Goal: Information Seeking & Learning: Learn about a topic

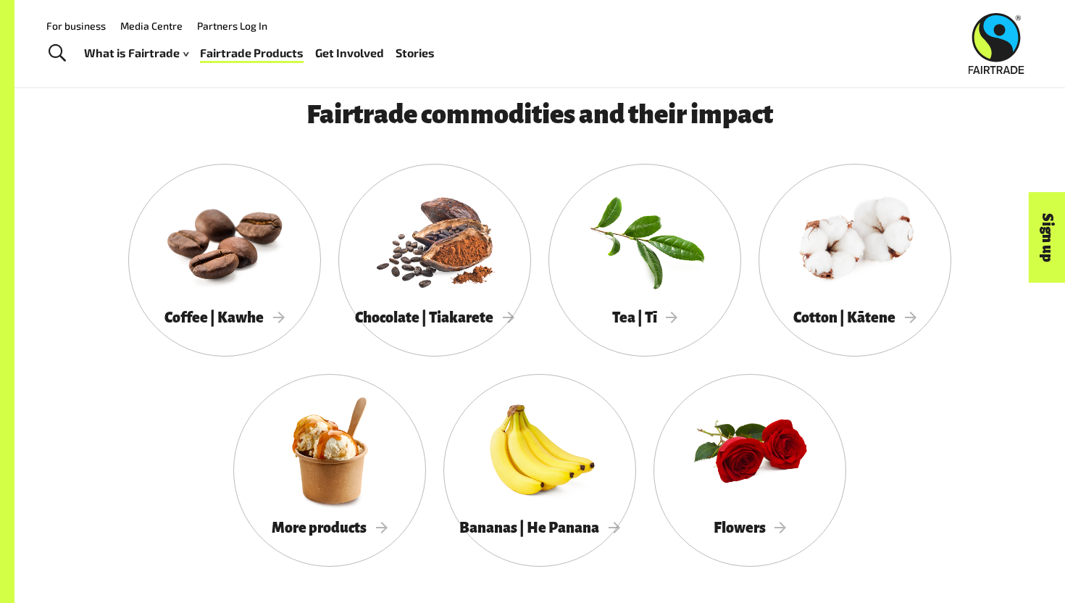
scroll to position [1236, 0]
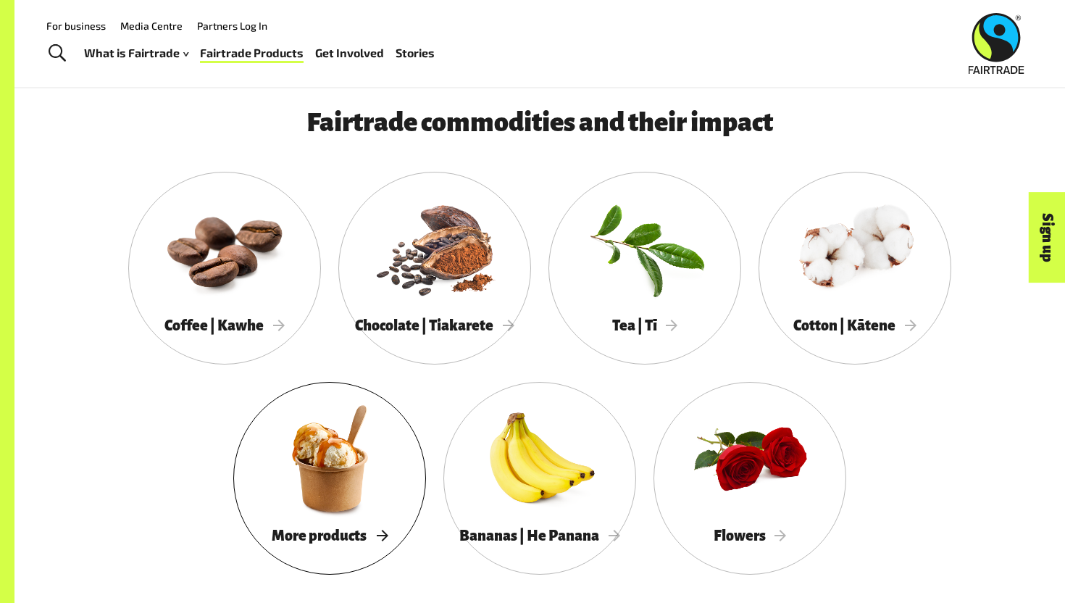
click at [379, 514] on div at bounding box center [329, 458] width 193 height 125
click at [699, 290] on div at bounding box center [644, 247] width 193 height 125
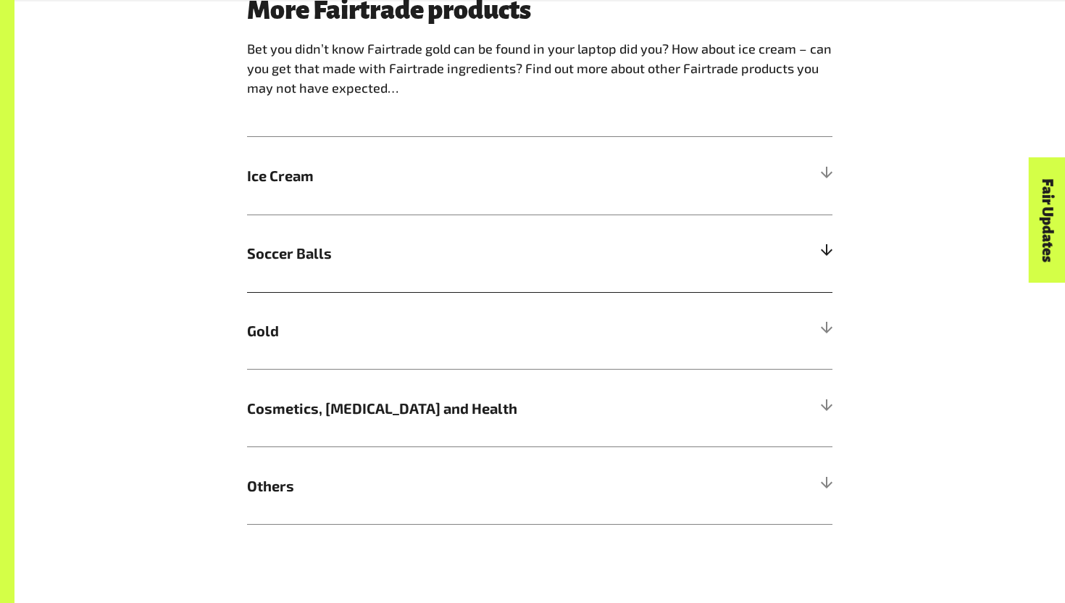
scroll to position [932, 0]
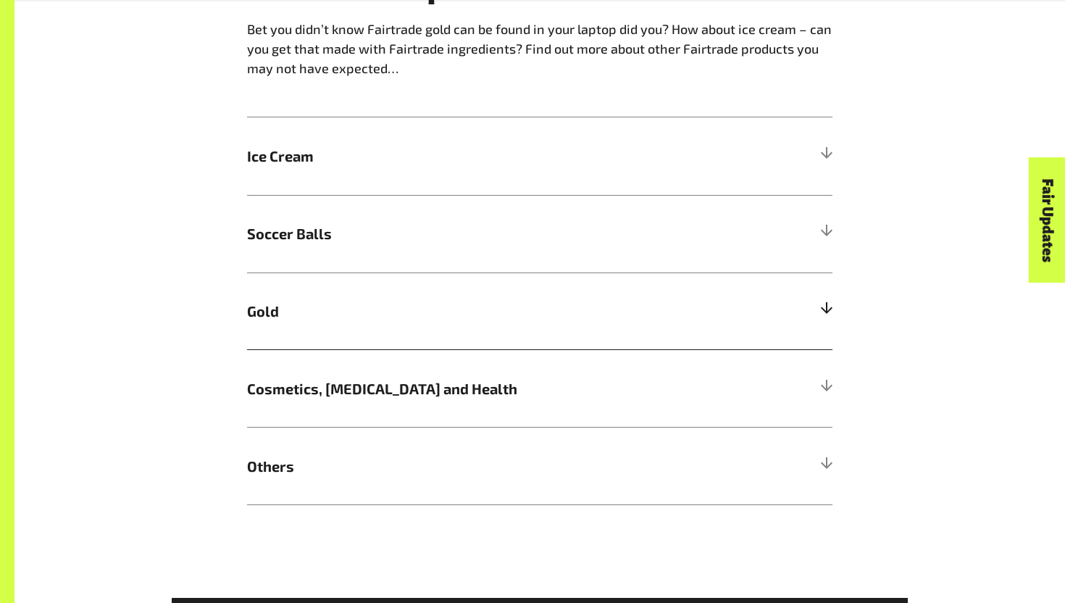
click at [401, 312] on span "Gold" at bounding box center [466, 311] width 439 height 22
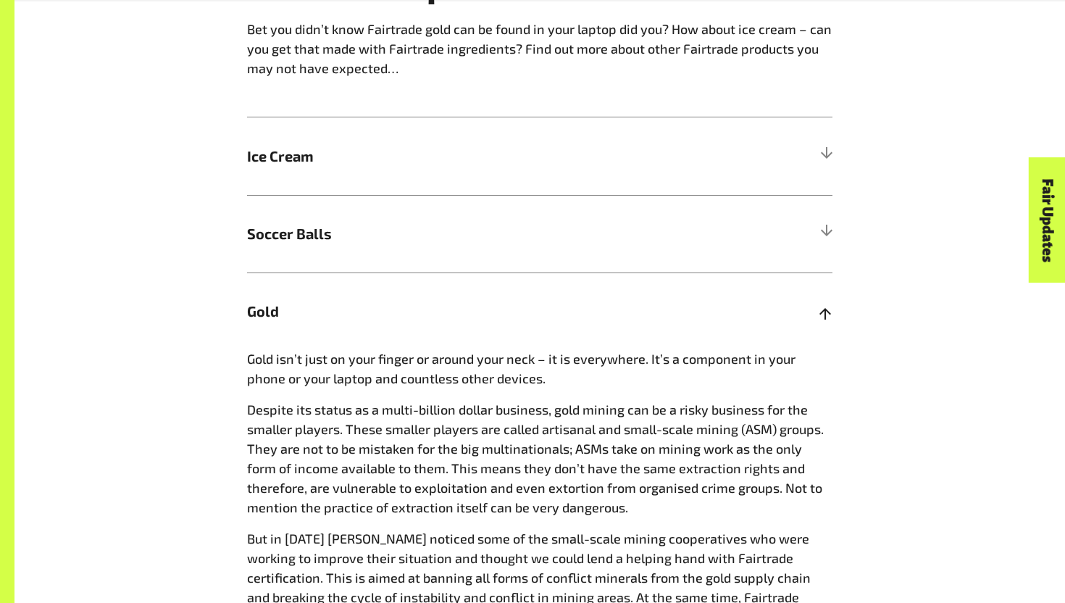
click at [401, 312] on span "Gold" at bounding box center [466, 311] width 439 height 22
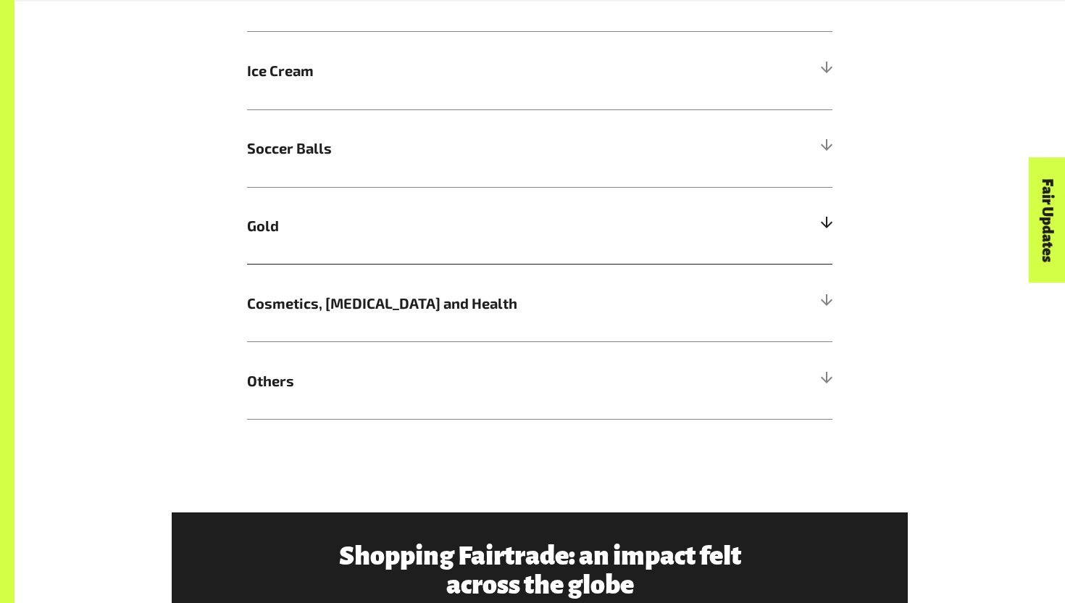
scroll to position [1066, 0]
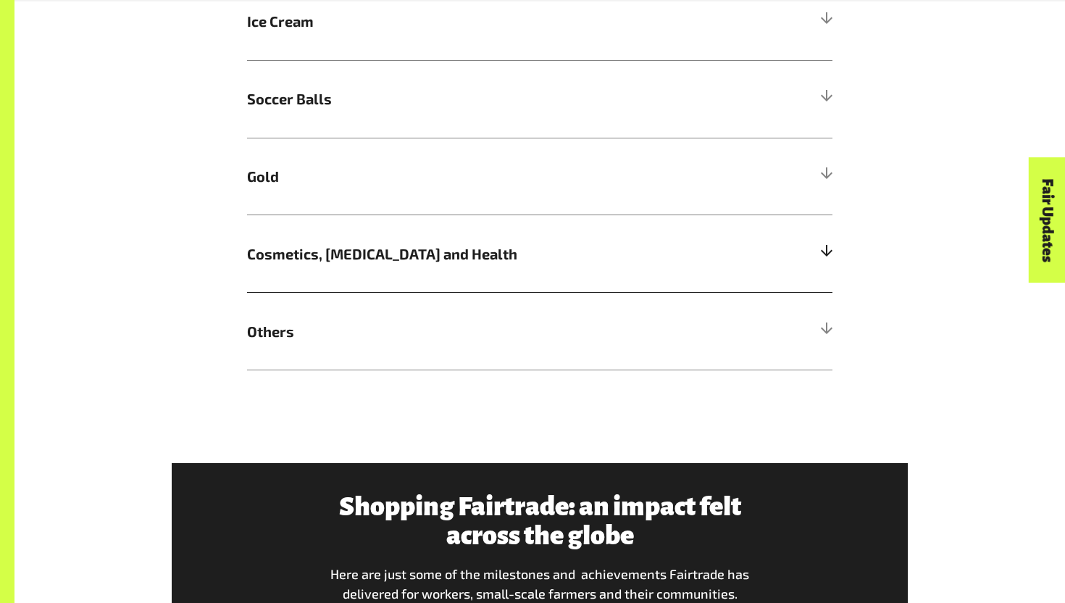
click at [423, 254] on span "Cosmetics, Skin Care and Health" at bounding box center [466, 254] width 439 height 22
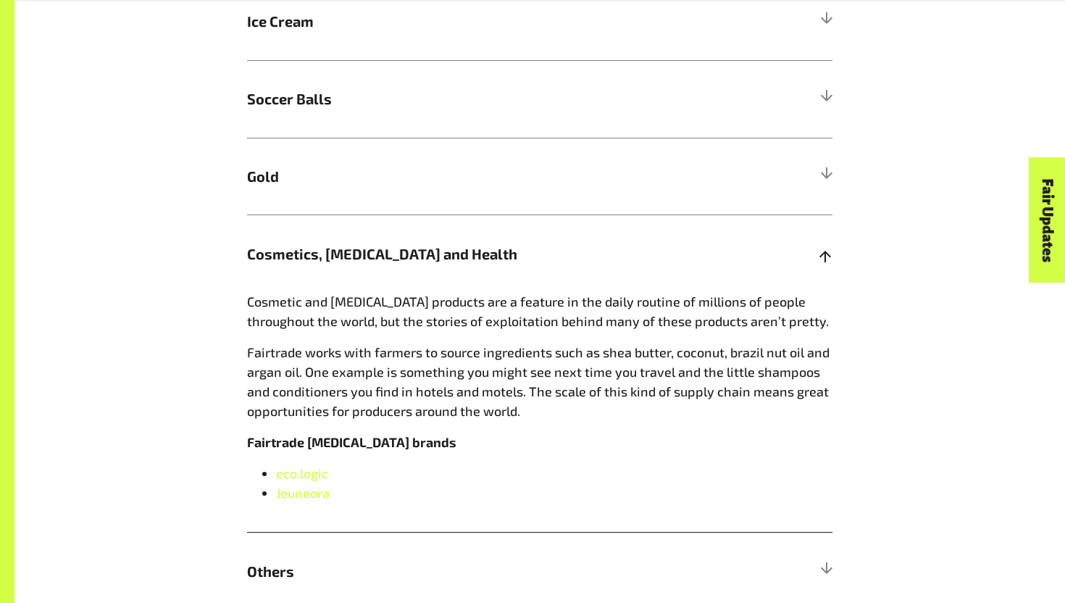
click at [423, 254] on span "Cosmetics, Skin Care and Health" at bounding box center [466, 254] width 439 height 22
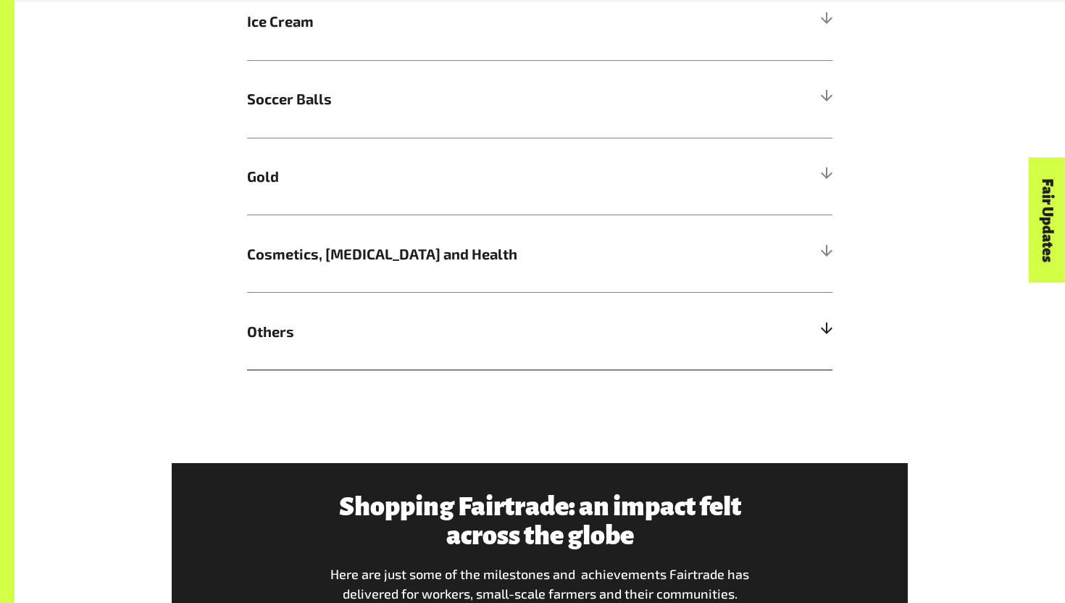
click at [419, 335] on span "Others" at bounding box center [466, 331] width 439 height 22
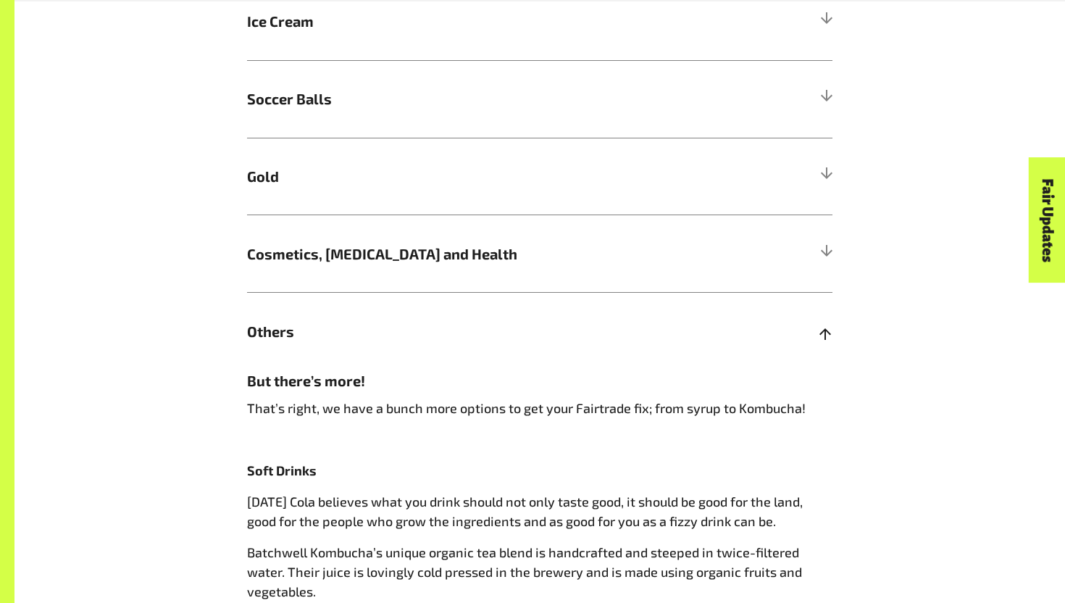
click at [419, 335] on span "Others" at bounding box center [466, 331] width 439 height 22
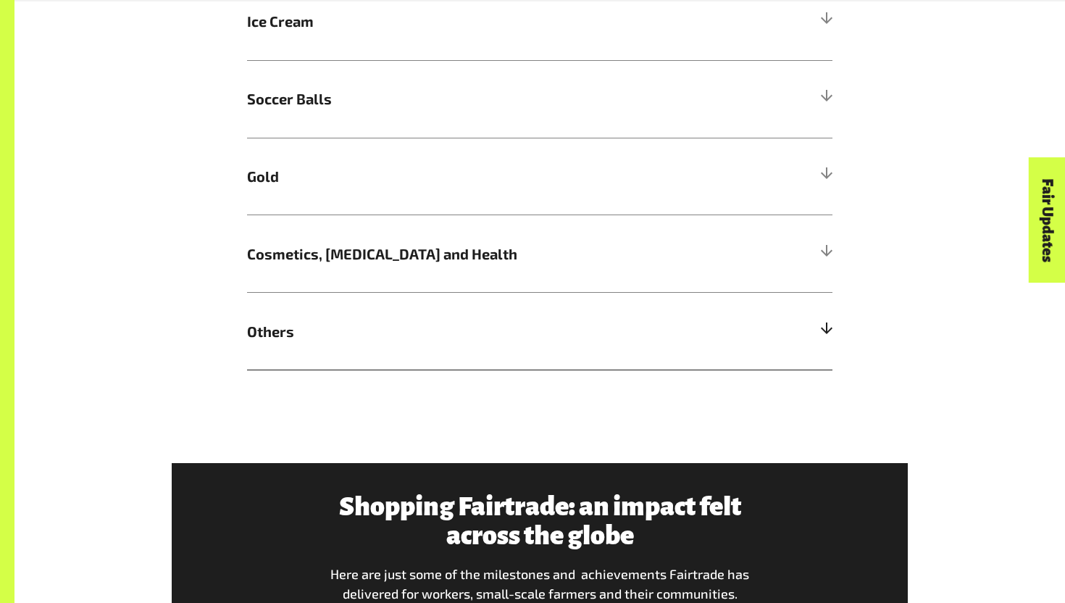
click at [419, 335] on span "Others" at bounding box center [466, 331] width 439 height 22
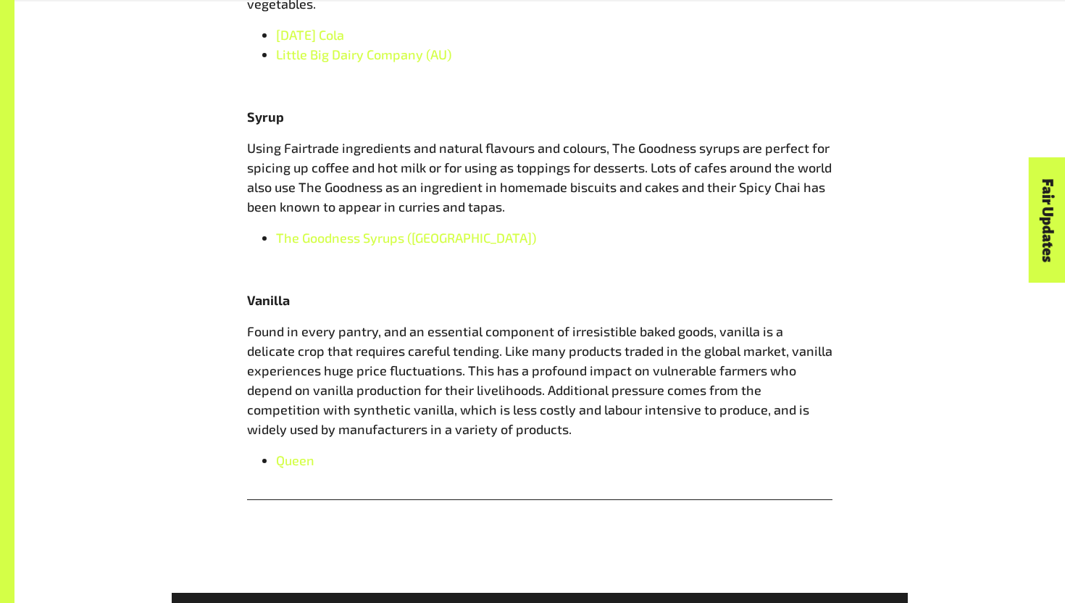
scroll to position [1664, 0]
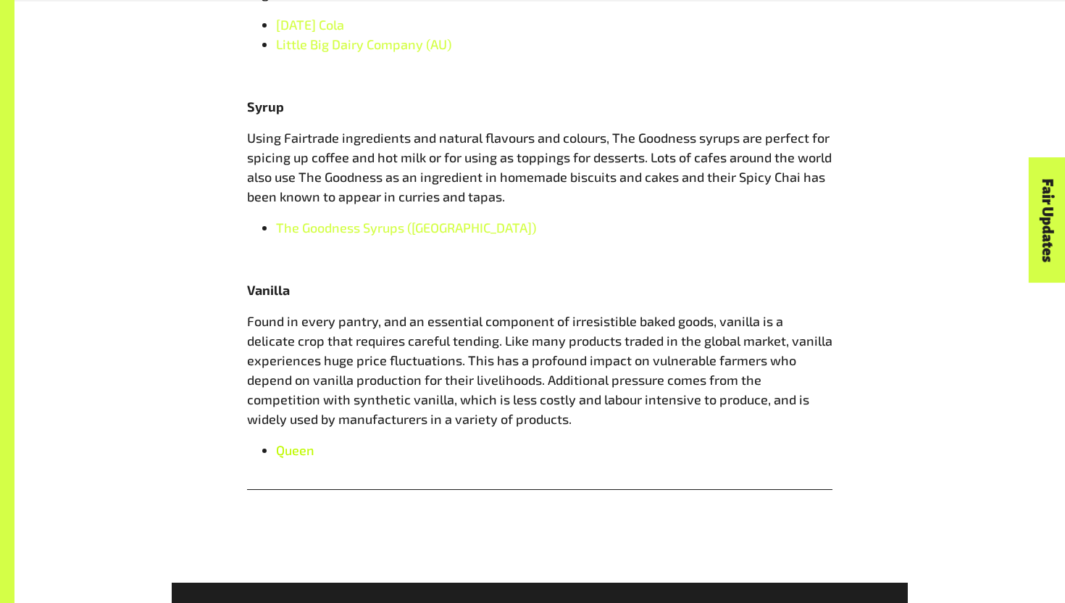
click at [295, 456] on span "Queen" at bounding box center [295, 450] width 38 height 16
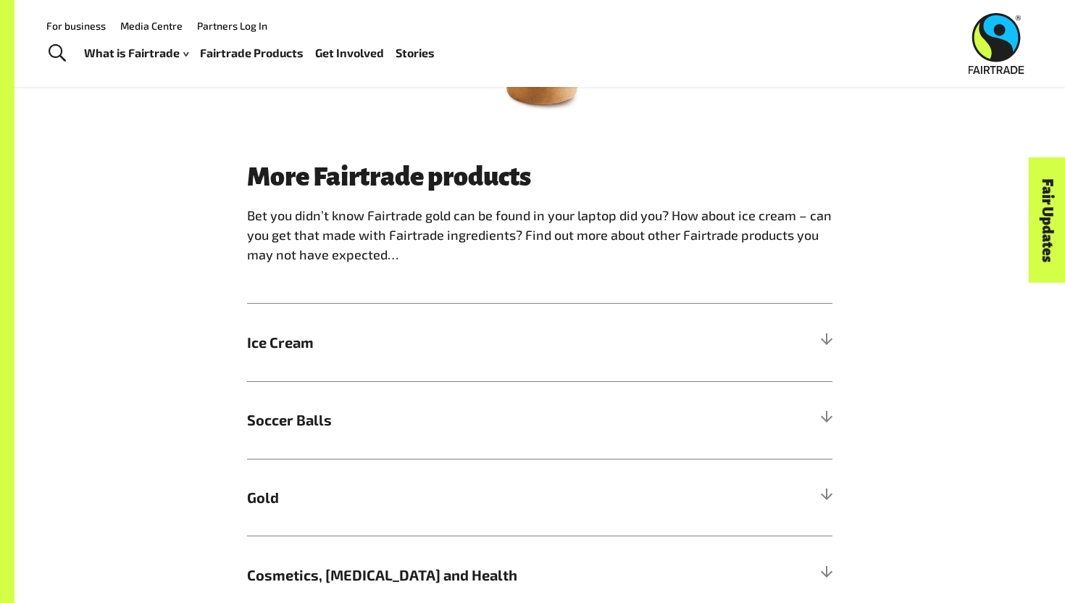
scroll to position [563, 0]
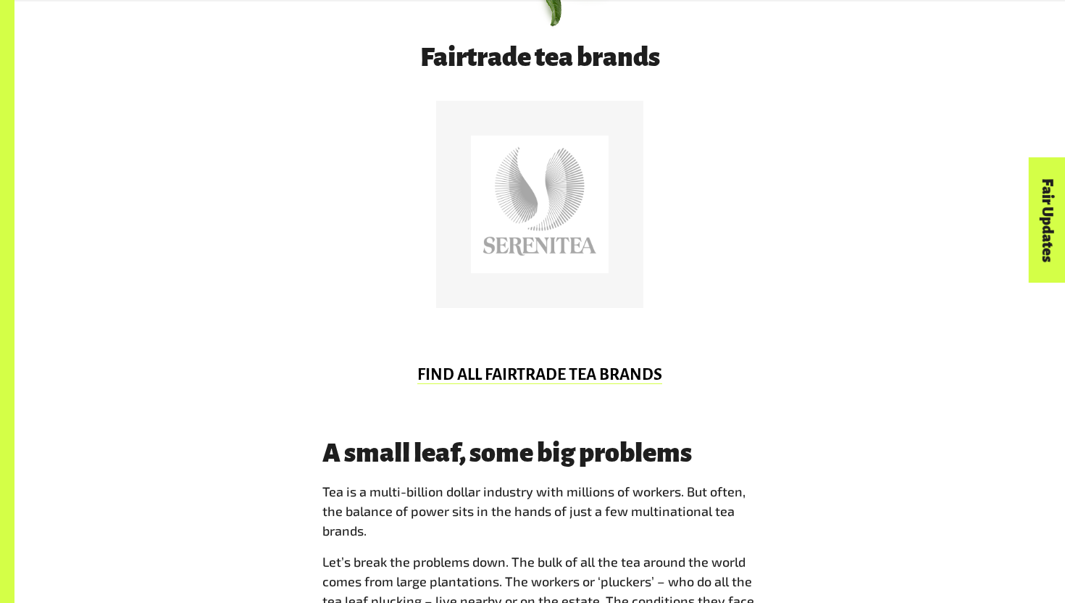
scroll to position [816, 0]
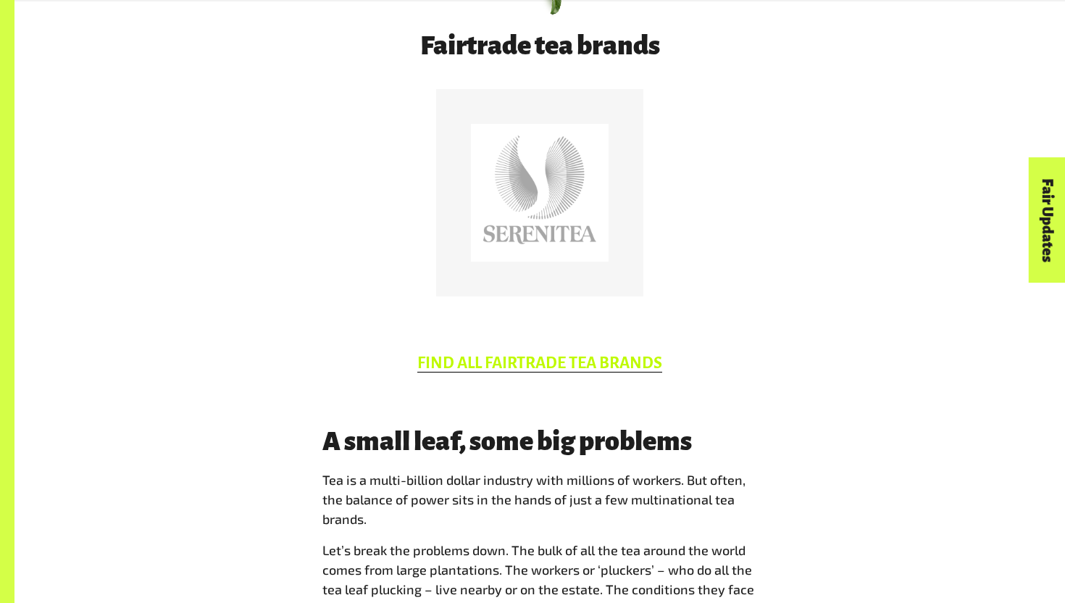
click at [618, 371] on link "FIND ALL FAIRTRADE TEA BRANDS" at bounding box center [539, 363] width 245 height 18
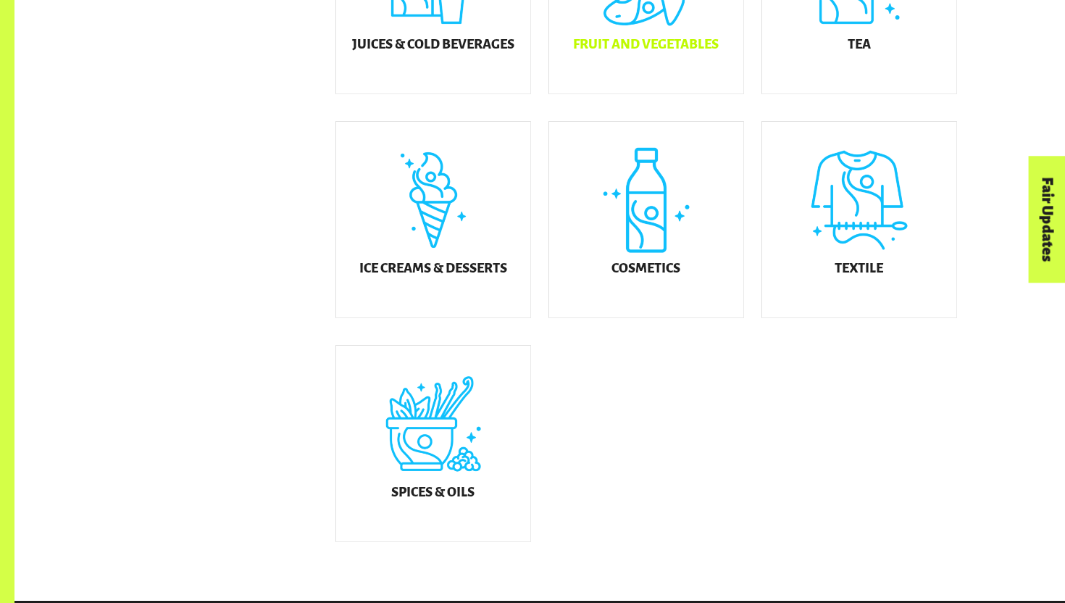
scroll to position [814, 0]
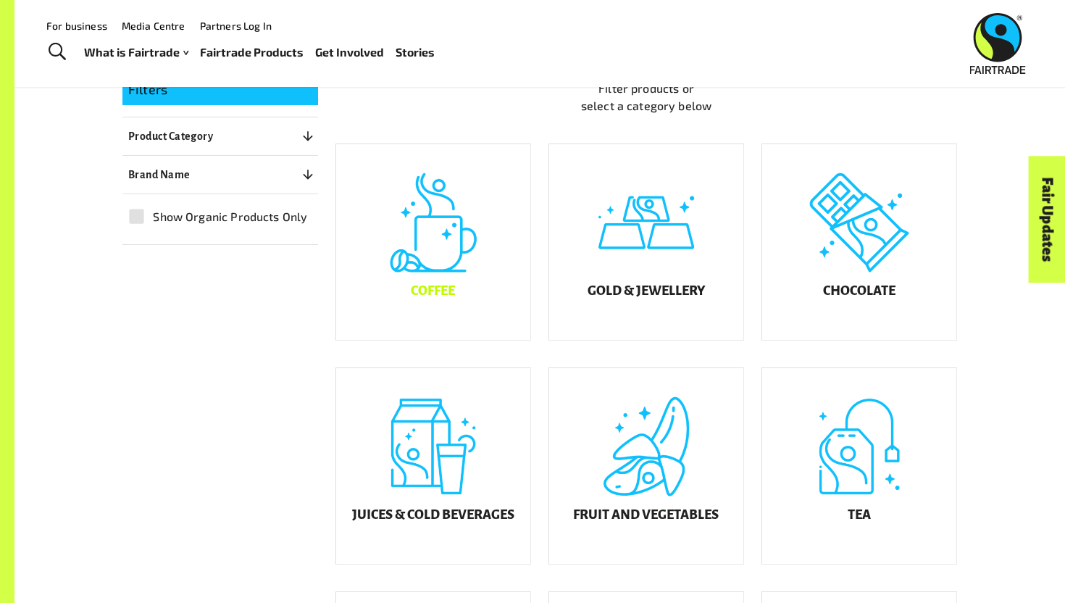
click at [458, 250] on div "Coffee" at bounding box center [433, 242] width 194 height 196
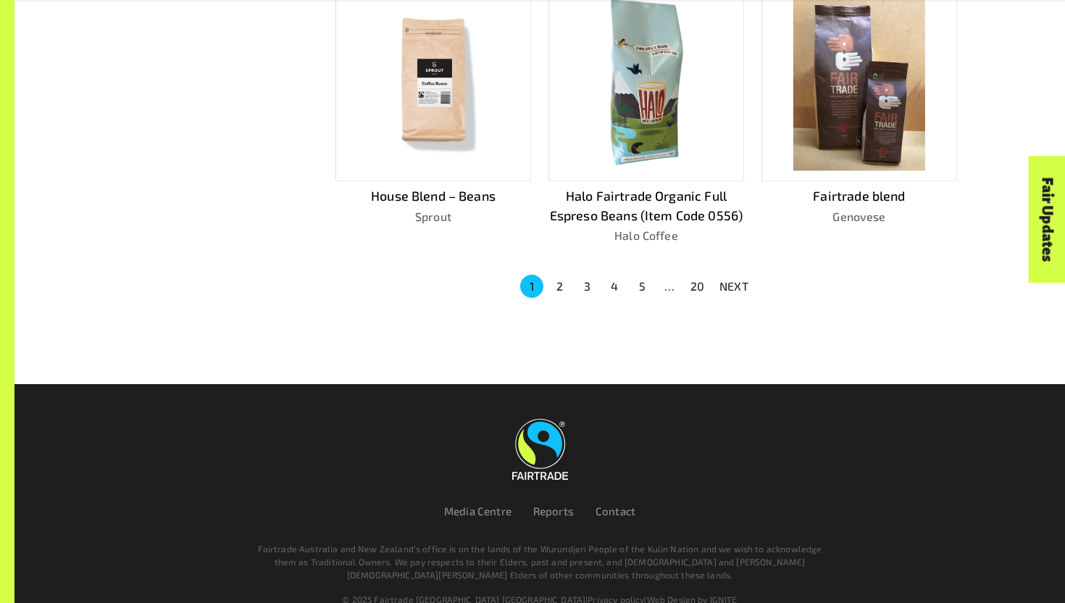
scroll to position [976, 0]
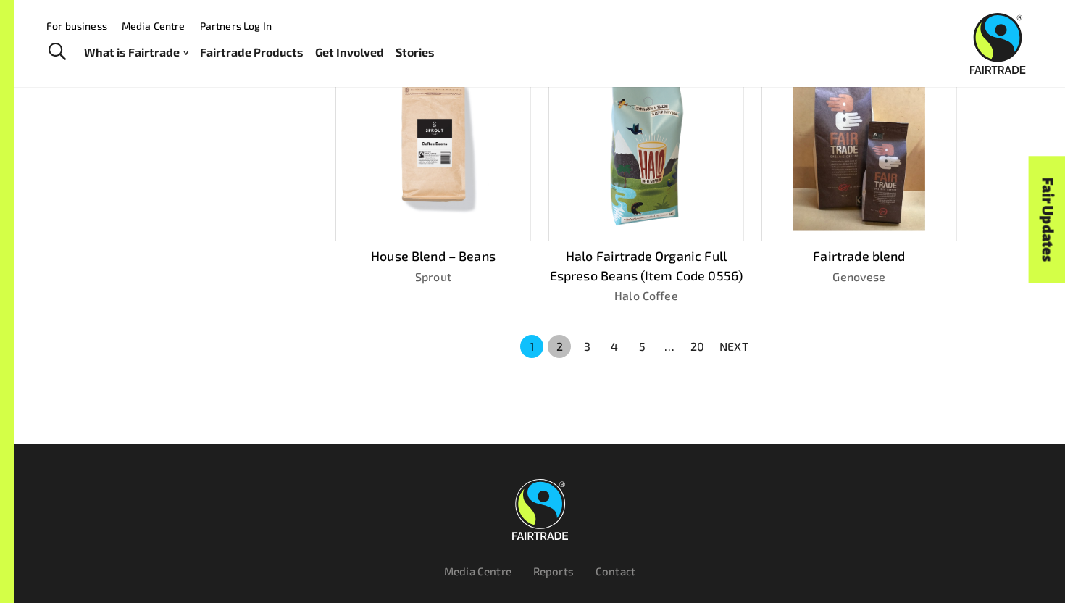
click at [561, 338] on button "2" at bounding box center [559, 346] width 23 height 23
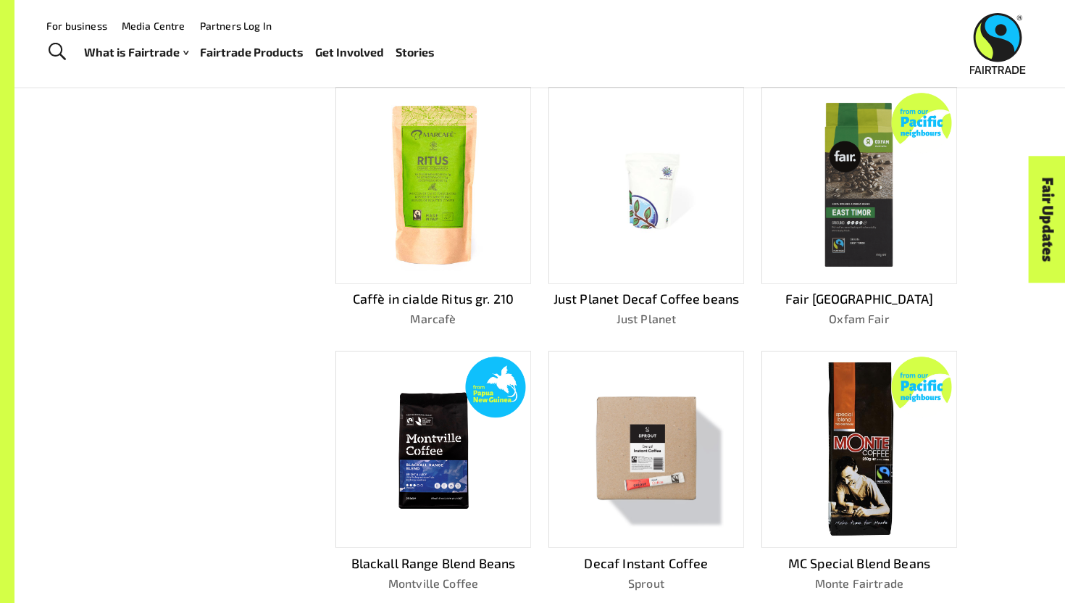
scroll to position [834, 0]
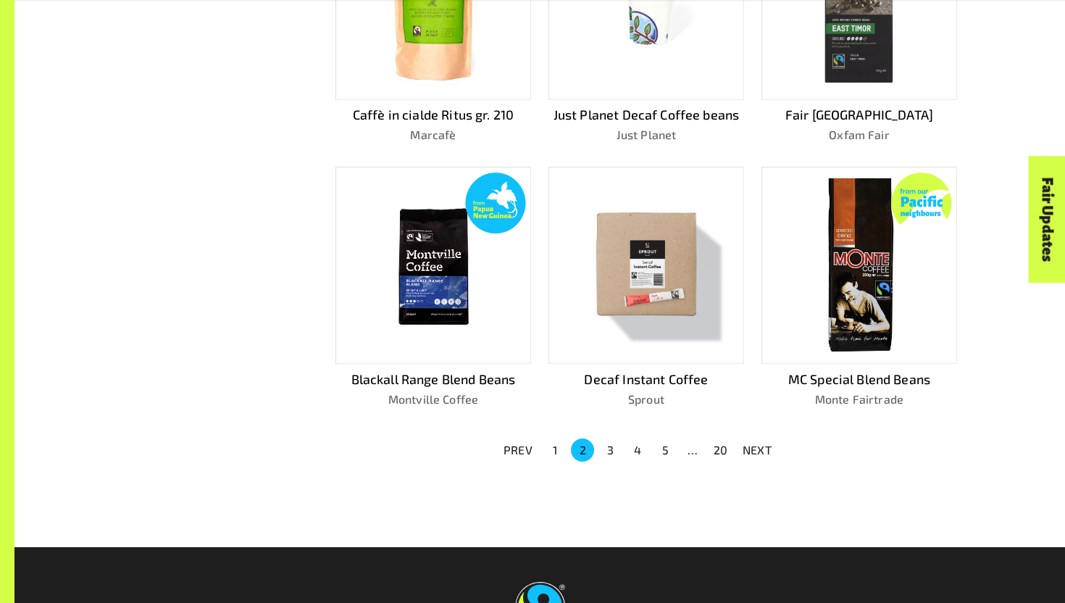
click at [598, 444] on button "3" at bounding box center [609, 449] width 23 height 23
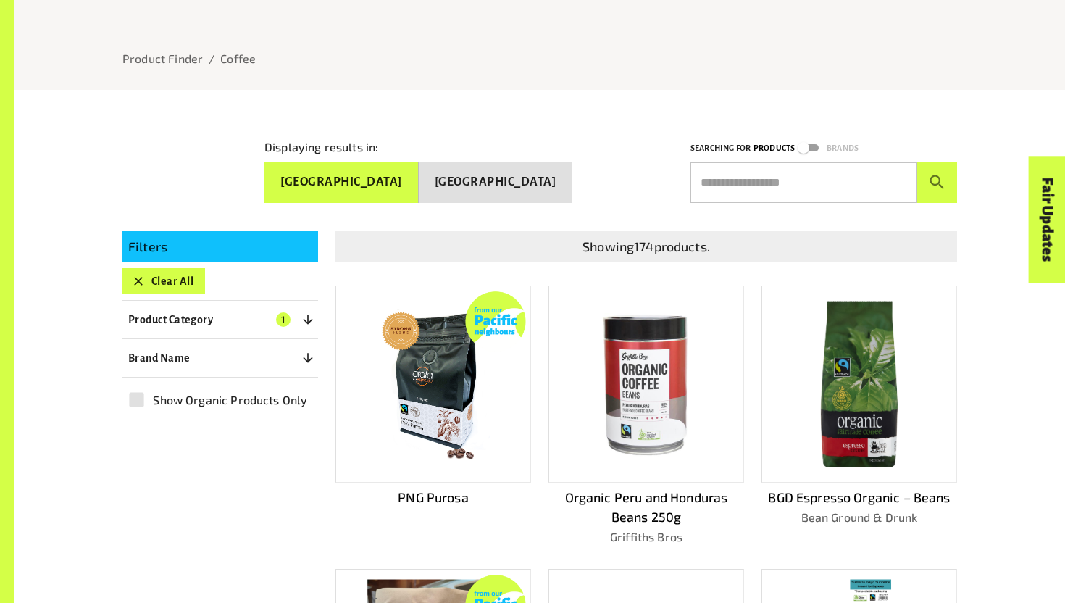
scroll to position [173, 0]
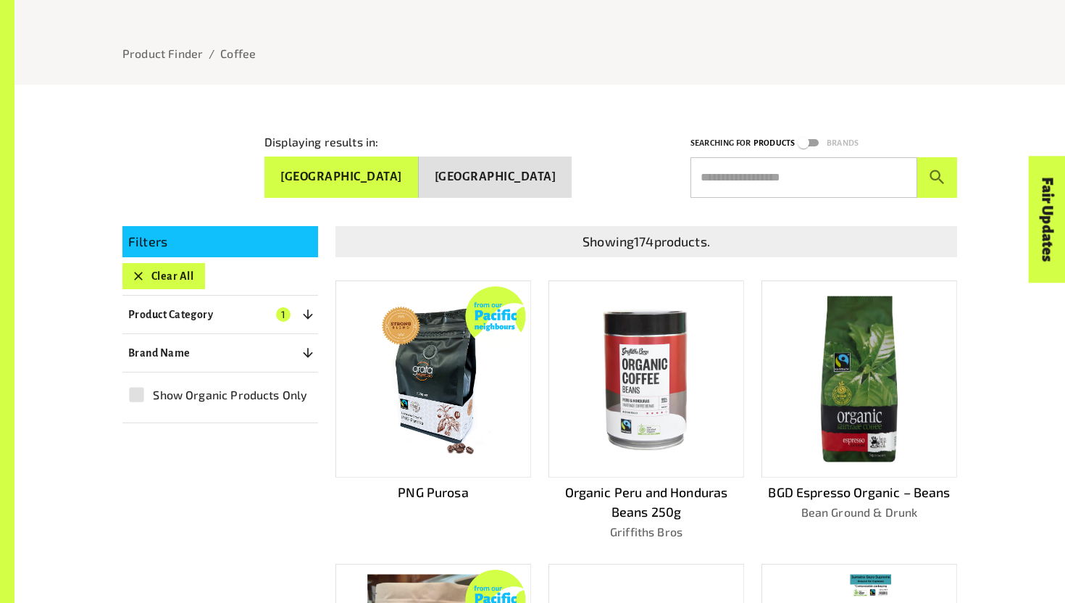
click at [524, 169] on button "New Zealand" at bounding box center [496, 176] width 154 height 41
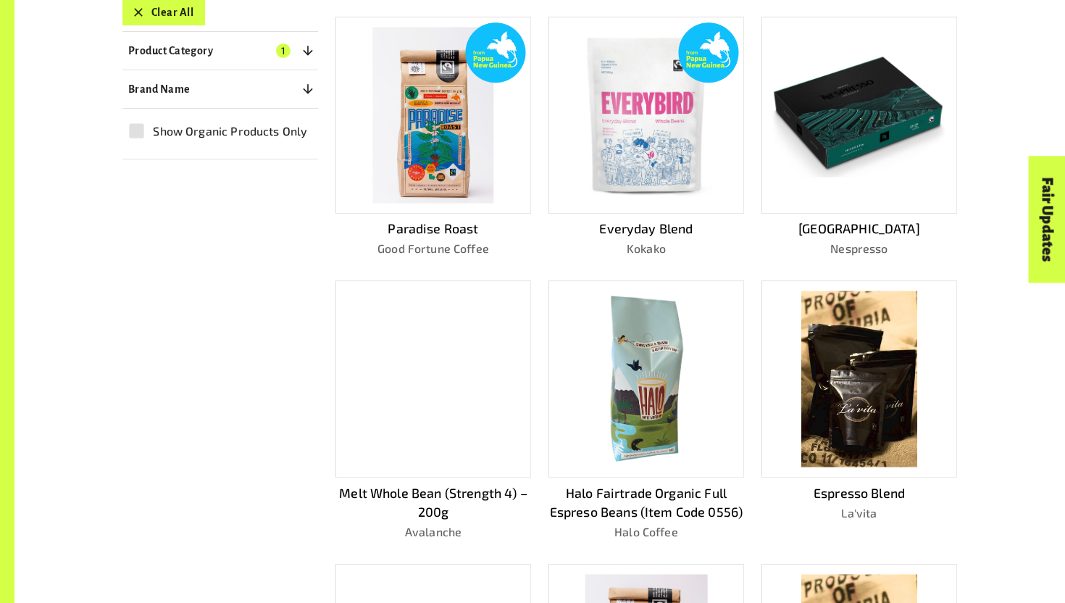
scroll to position [207, 0]
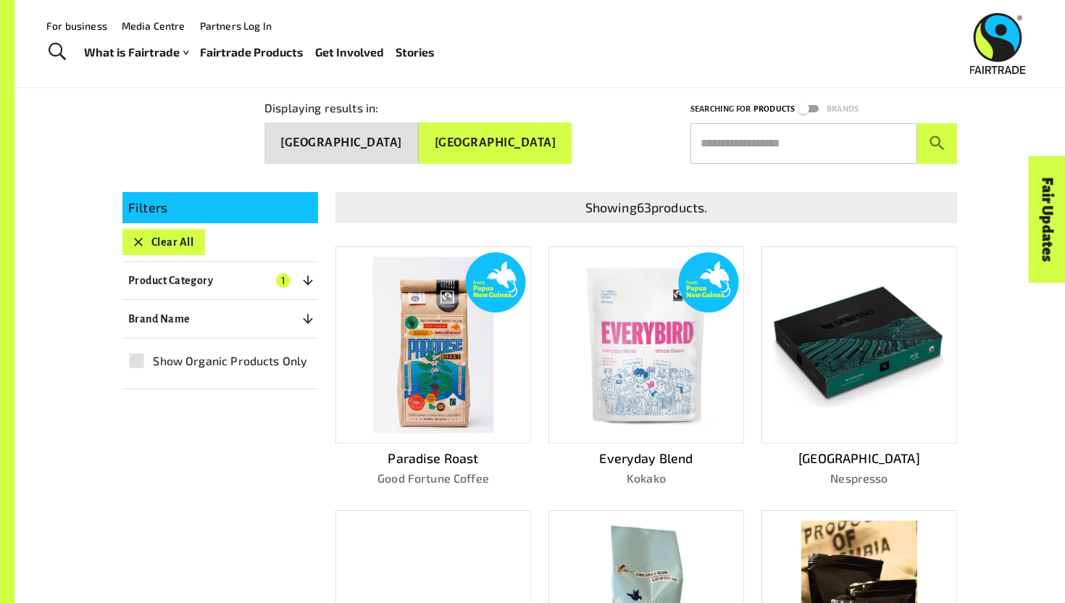
click at [166, 233] on button "Clear All" at bounding box center [163, 242] width 83 height 26
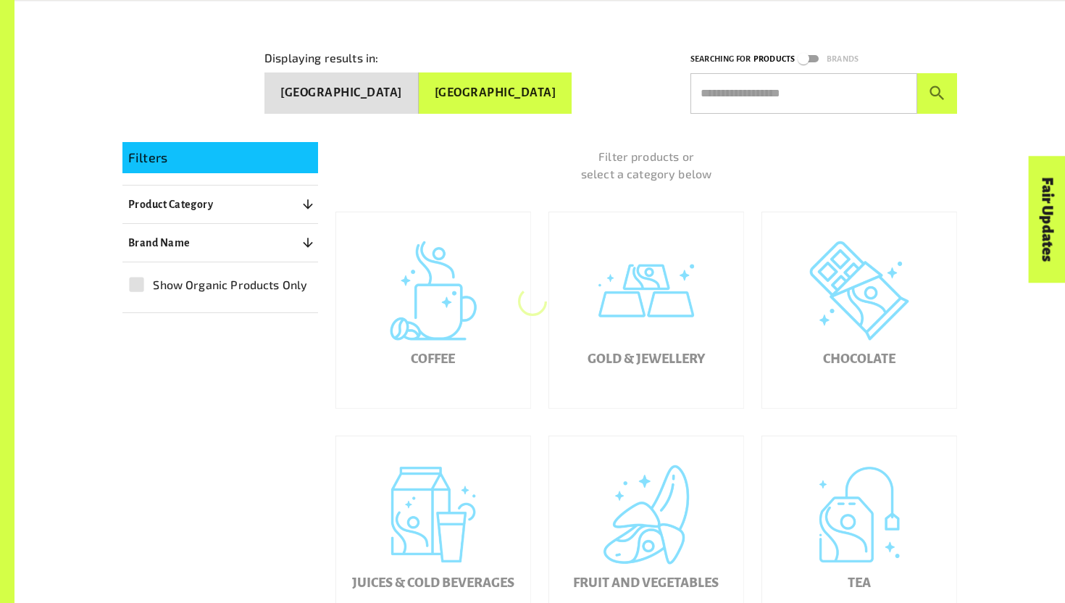
scroll to position [258, 0]
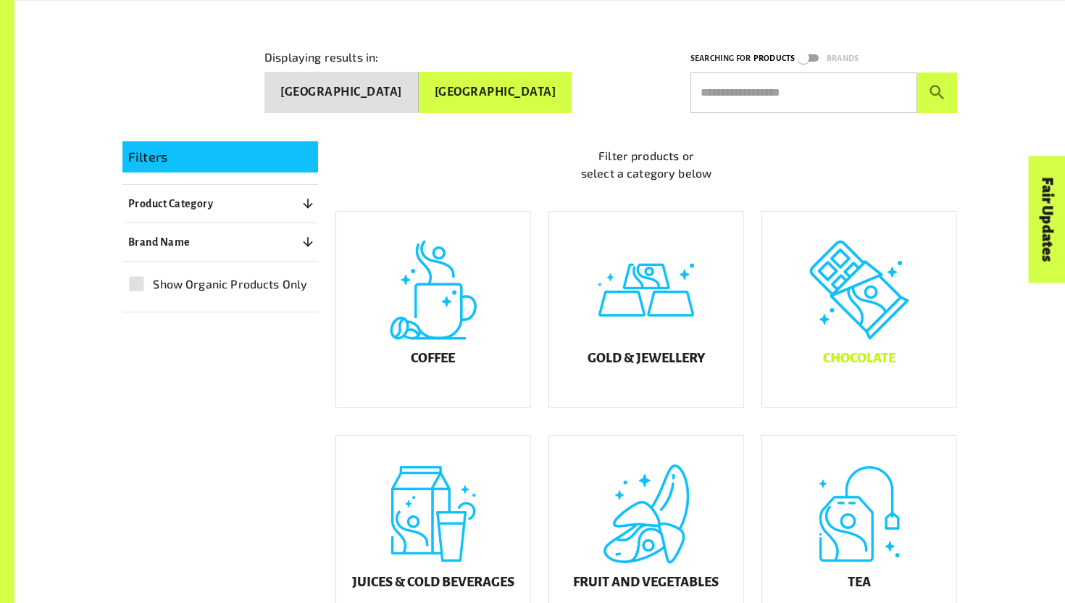
click at [867, 340] on div "Chocolate" at bounding box center [859, 310] width 194 height 196
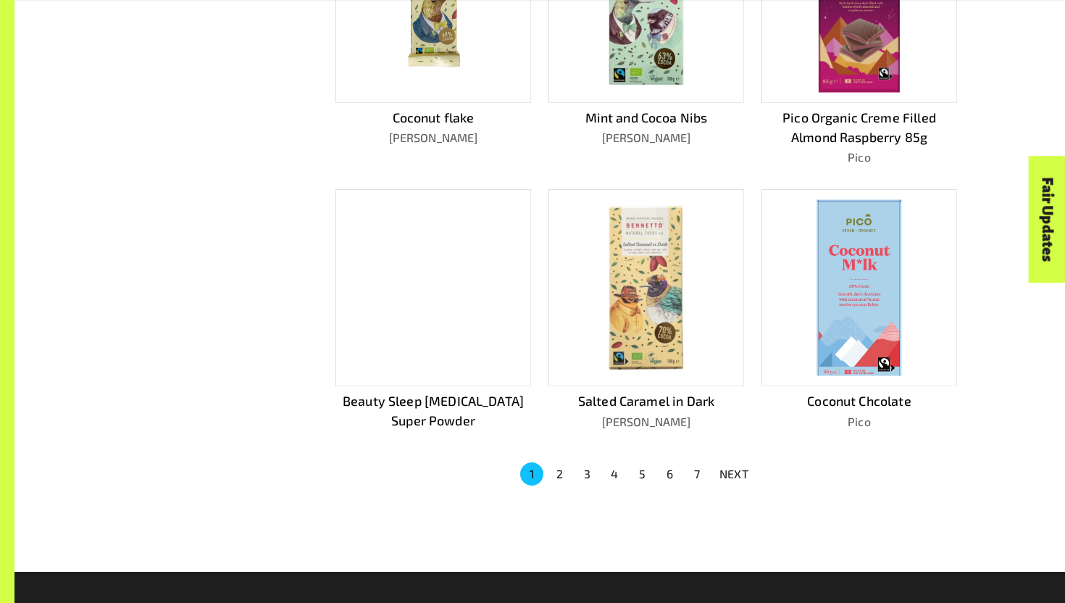
scroll to position [930, 0]
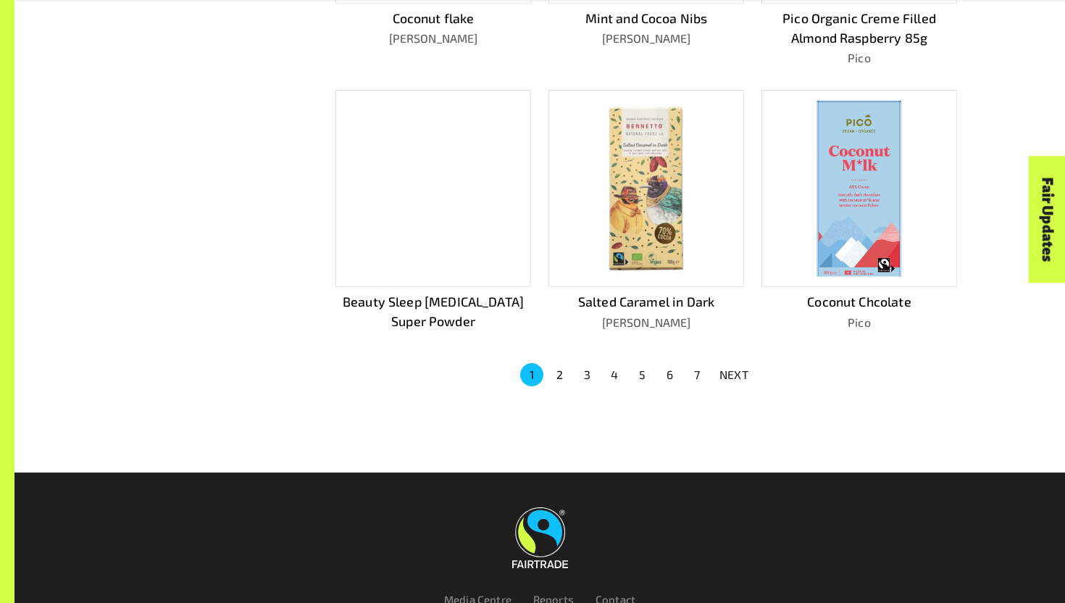
click at [566, 369] on button "2" at bounding box center [559, 374] width 23 height 23
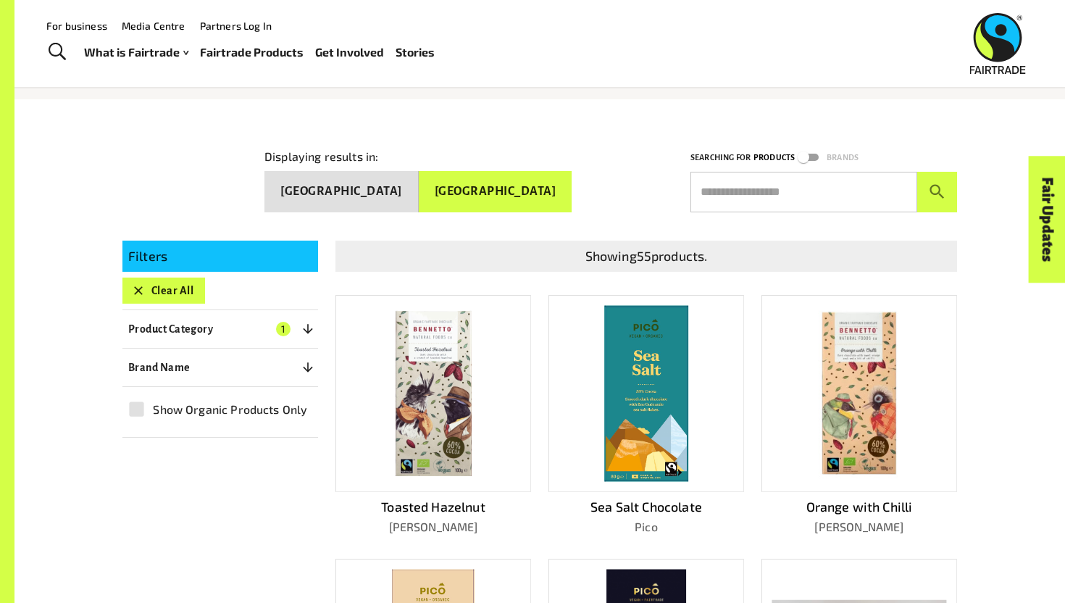
scroll to position [101, 0]
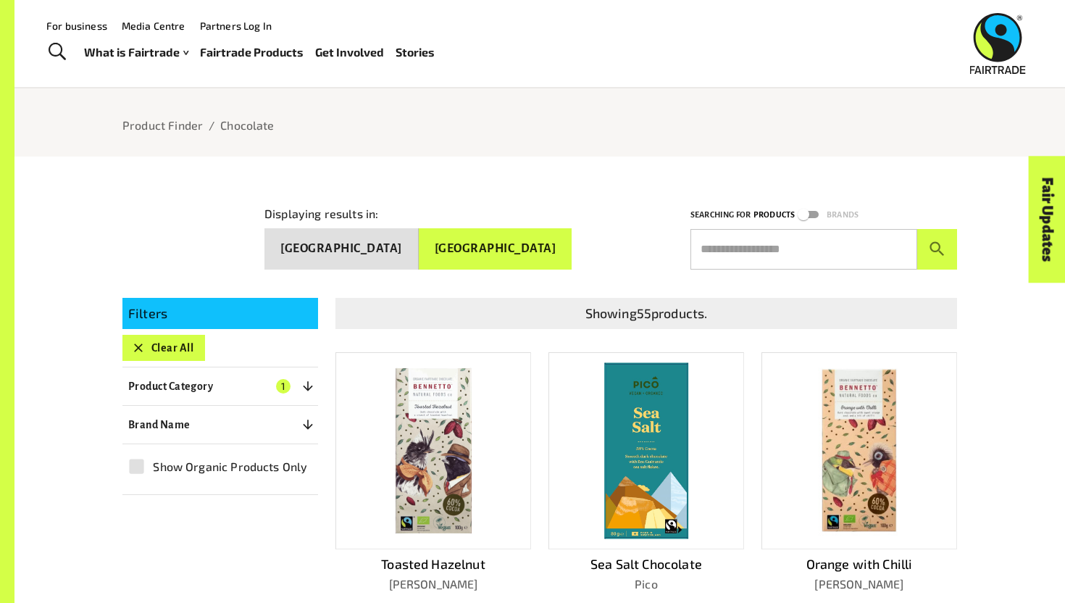
click at [180, 348] on button "Clear All" at bounding box center [163, 348] width 83 height 26
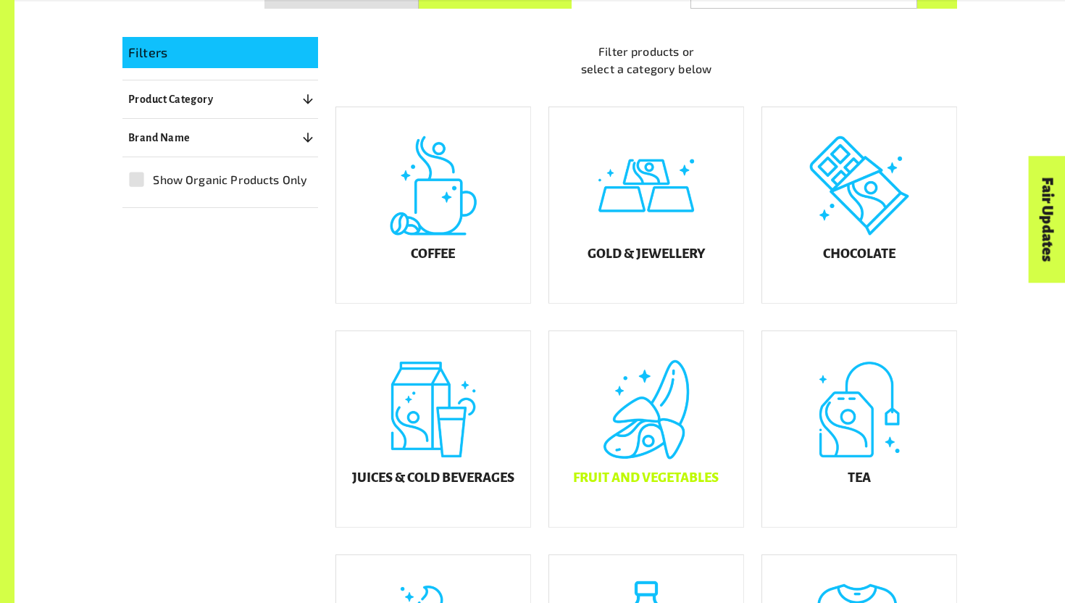
scroll to position [376, 0]
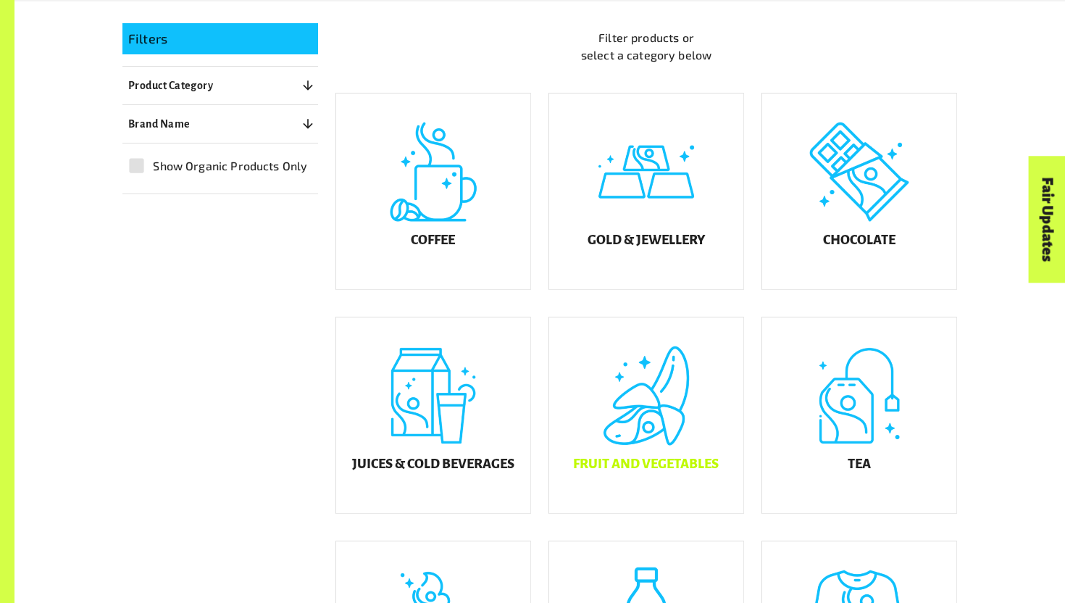
click at [652, 435] on div "Fruit and Vegetables" at bounding box center [646, 415] width 194 height 196
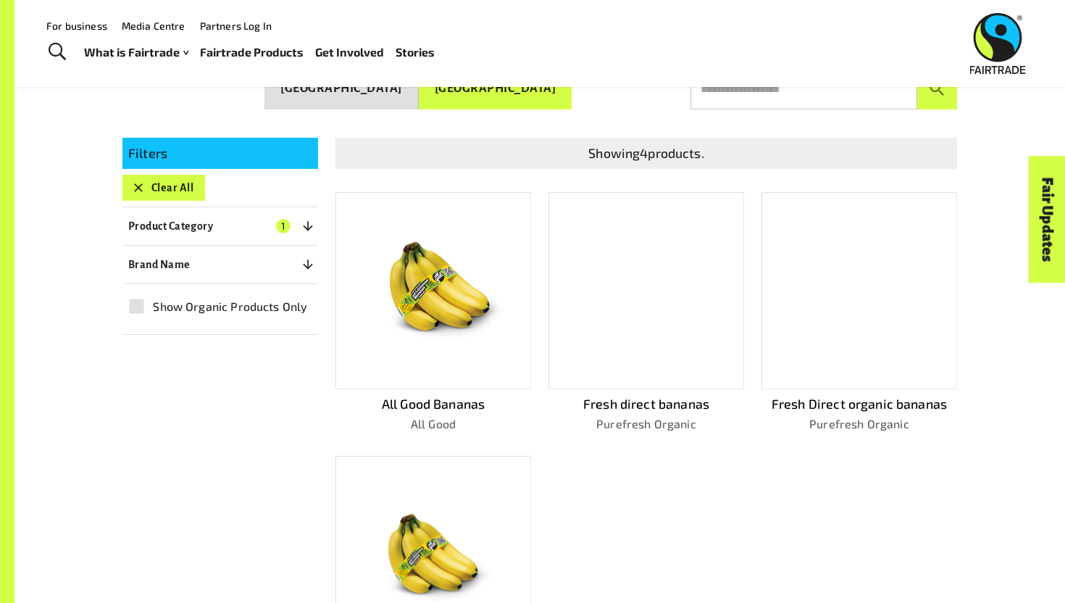
scroll to position [253, 0]
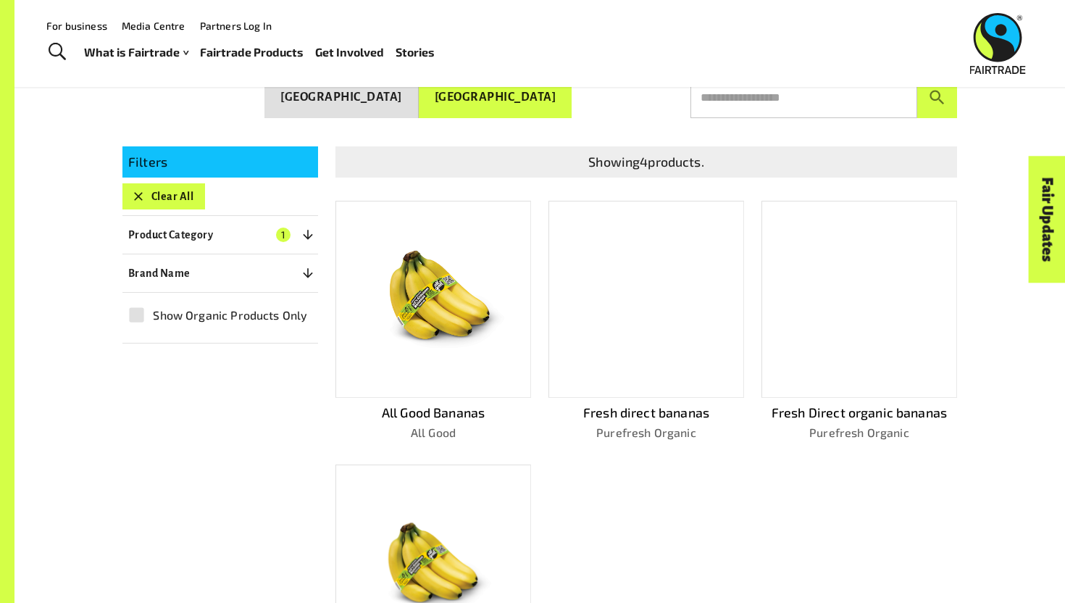
click at [176, 192] on button "Clear All" at bounding box center [163, 196] width 83 height 26
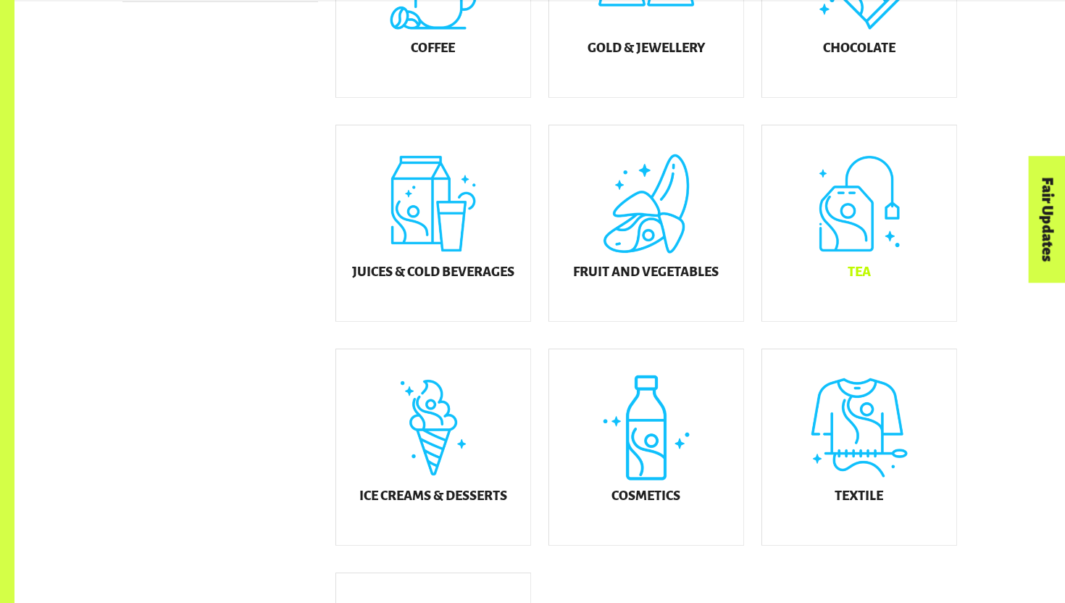
click at [916, 193] on div "Tea" at bounding box center [859, 223] width 194 height 196
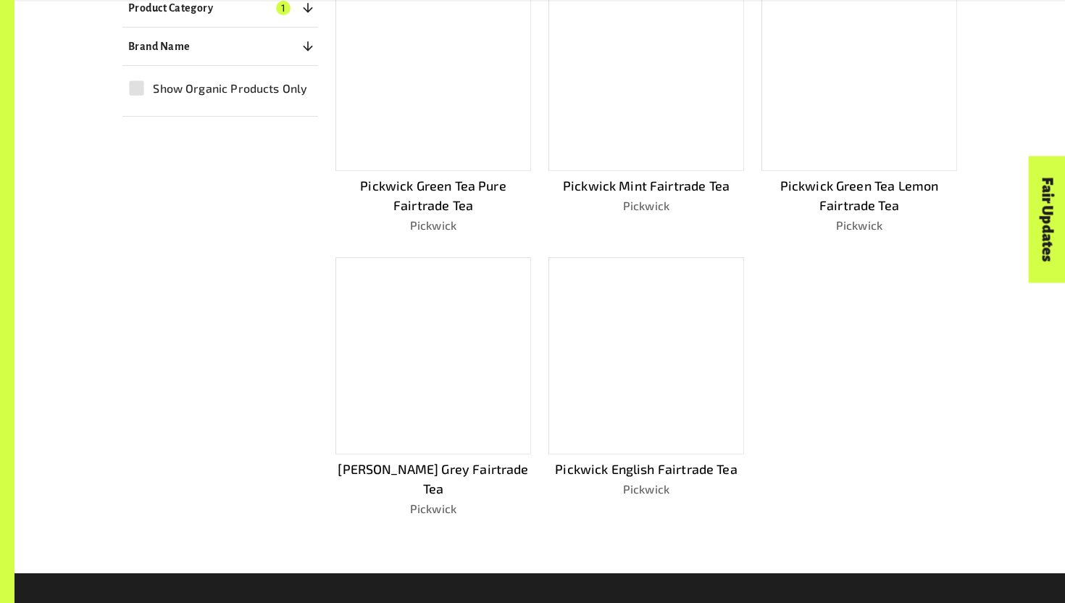
scroll to position [481, 0]
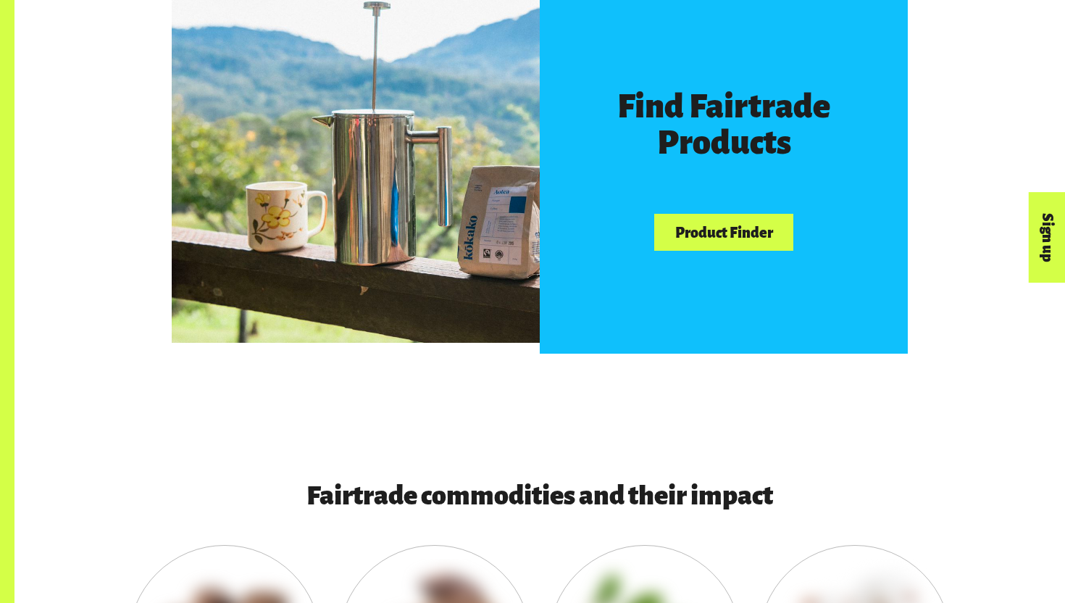
scroll to position [1179, 0]
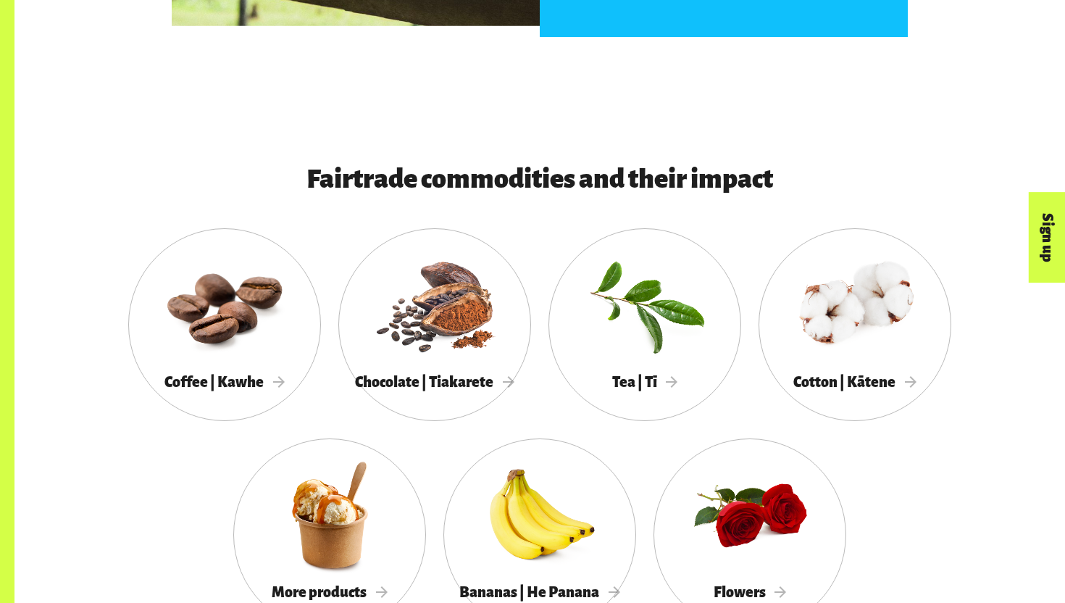
click at [650, 210] on div "Fairtrade commodities and their impact" at bounding box center [539, 196] width 753 height 64
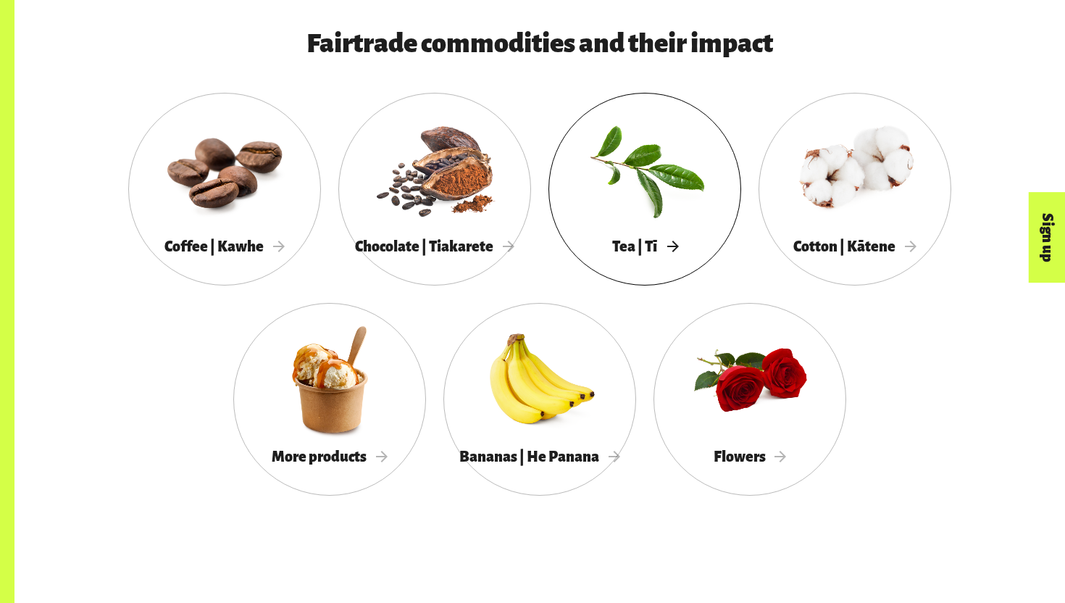
click at [667, 196] on div at bounding box center [644, 168] width 193 height 125
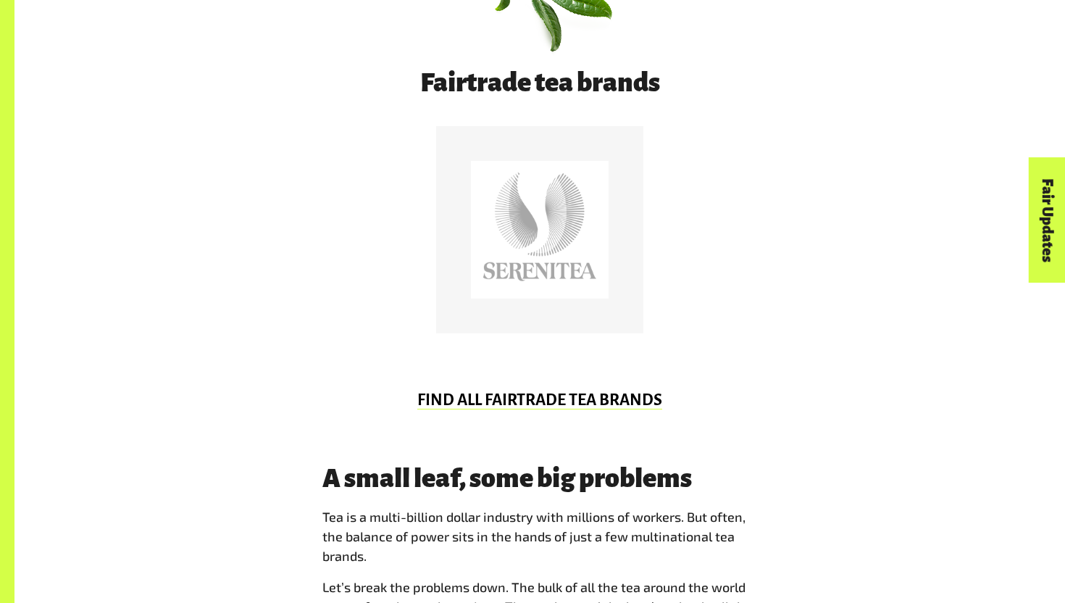
scroll to position [924, 0]
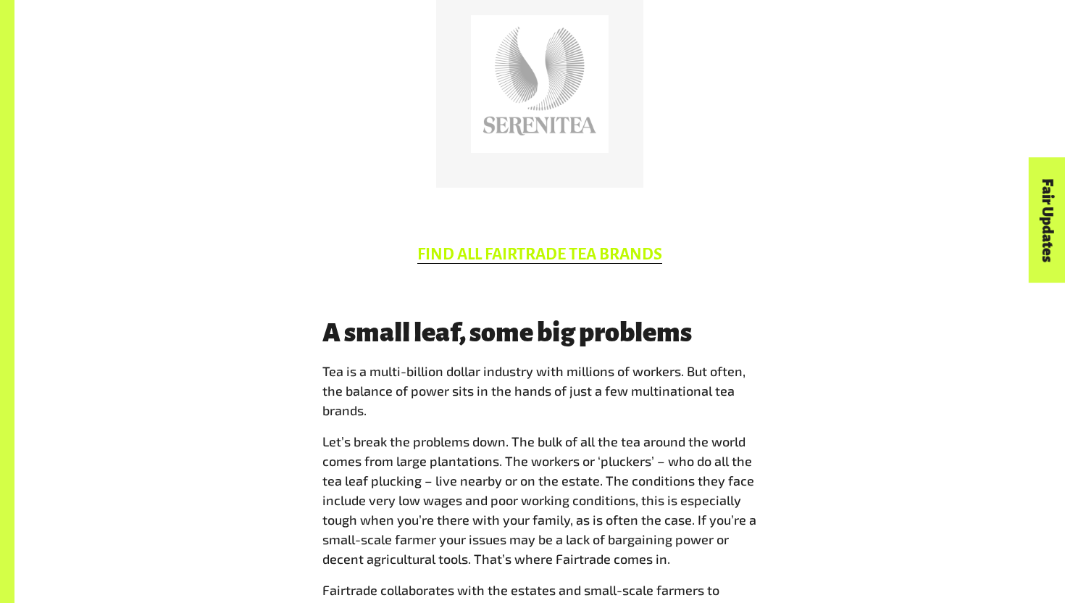
click at [608, 248] on link "FIND ALL FAIRTRADE TEA BRANDS" at bounding box center [539, 255] width 245 height 18
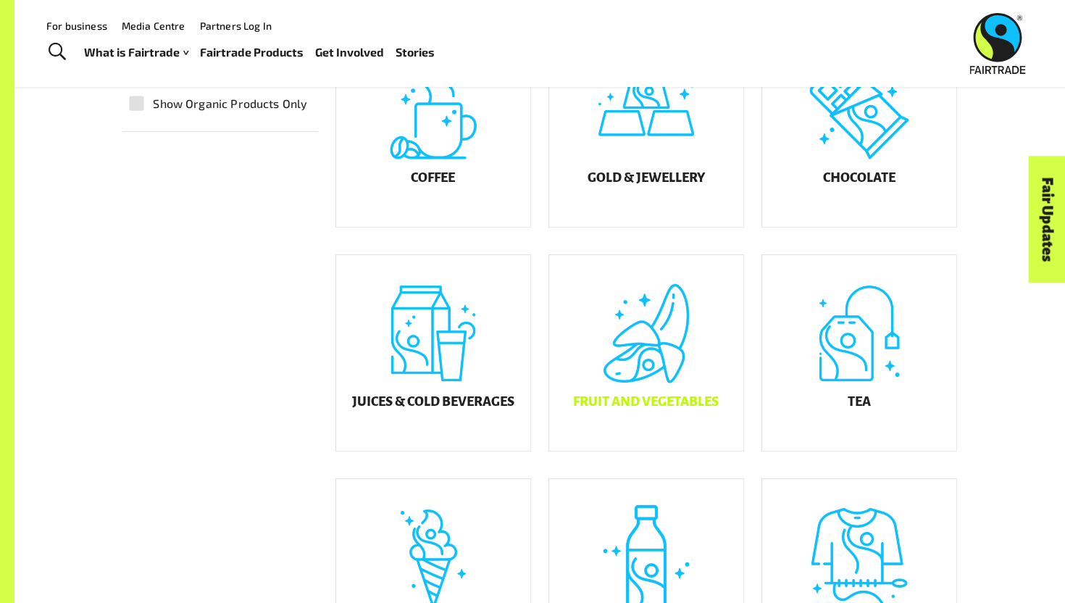
scroll to position [437, 0]
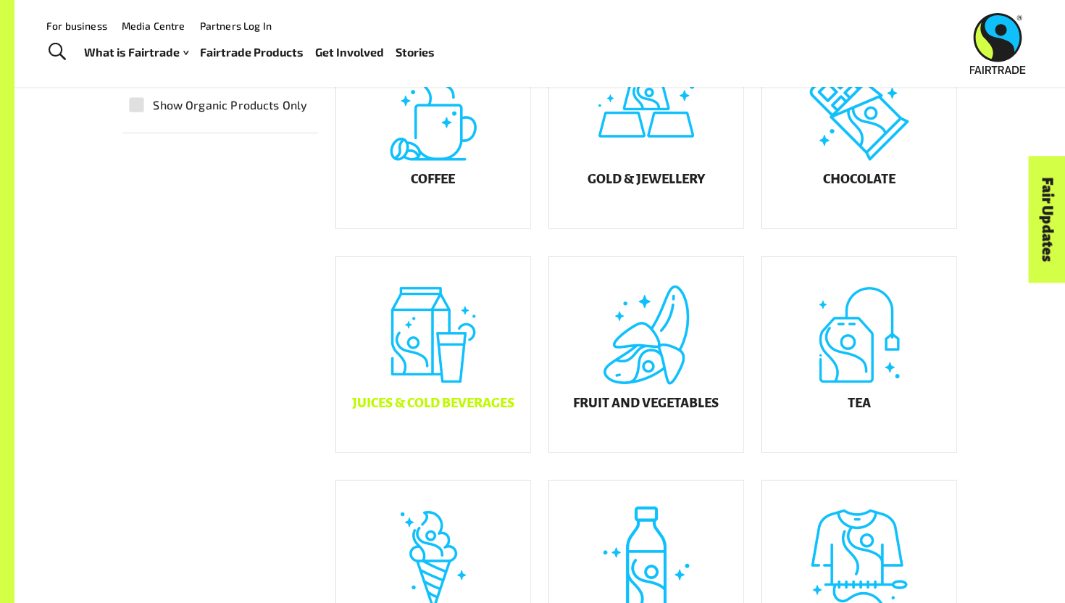
click at [470, 323] on div "Juices & Cold Beverages" at bounding box center [433, 354] width 194 height 196
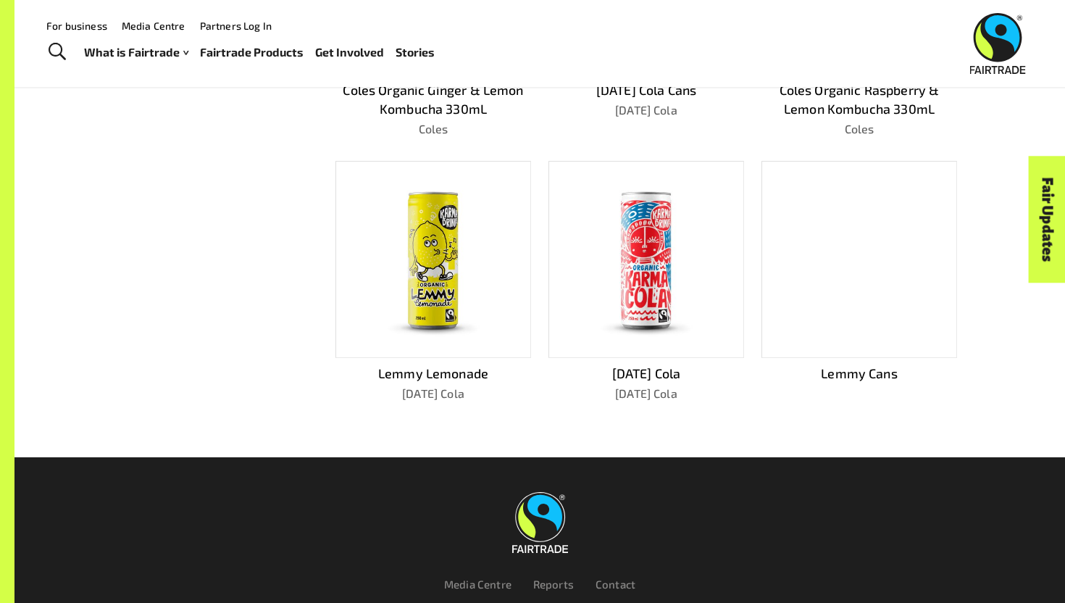
scroll to position [257, 0]
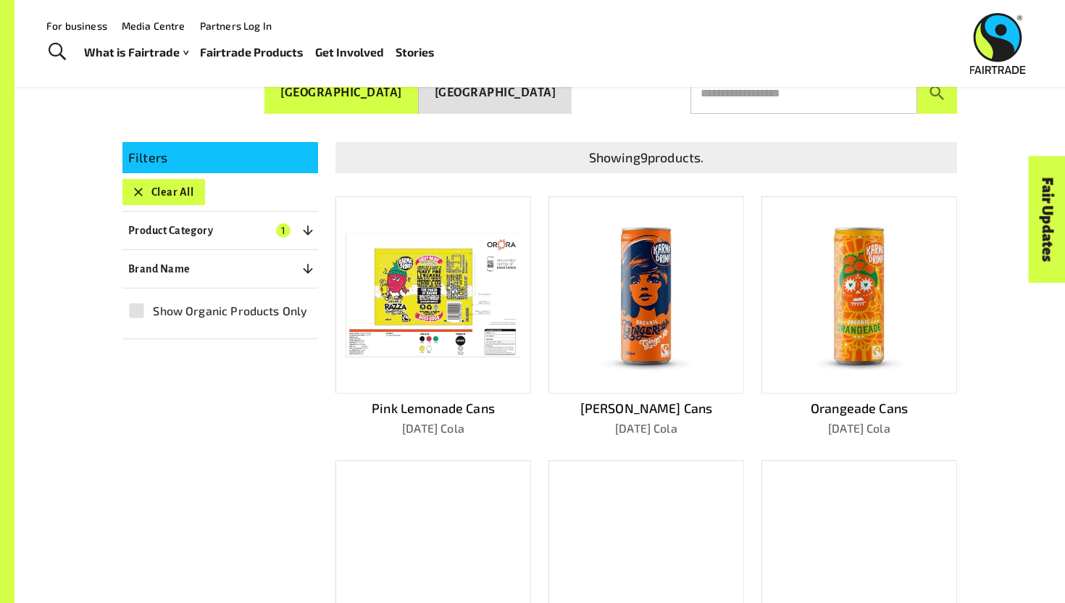
click at [174, 181] on button "Clear All" at bounding box center [163, 192] width 83 height 26
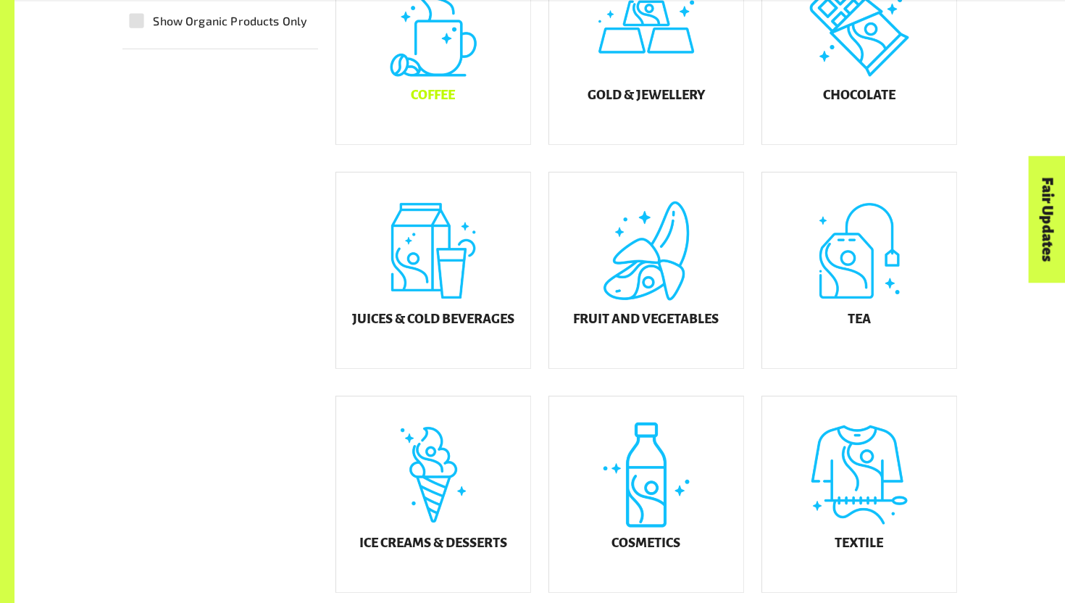
scroll to position [590, 0]
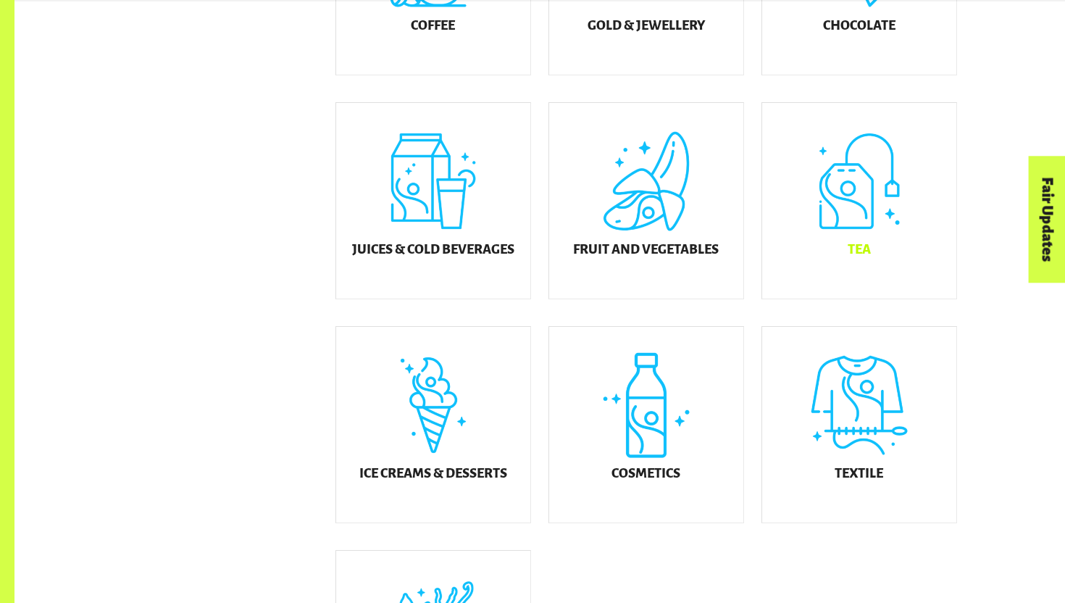
click at [841, 222] on div "Tea" at bounding box center [859, 201] width 194 height 196
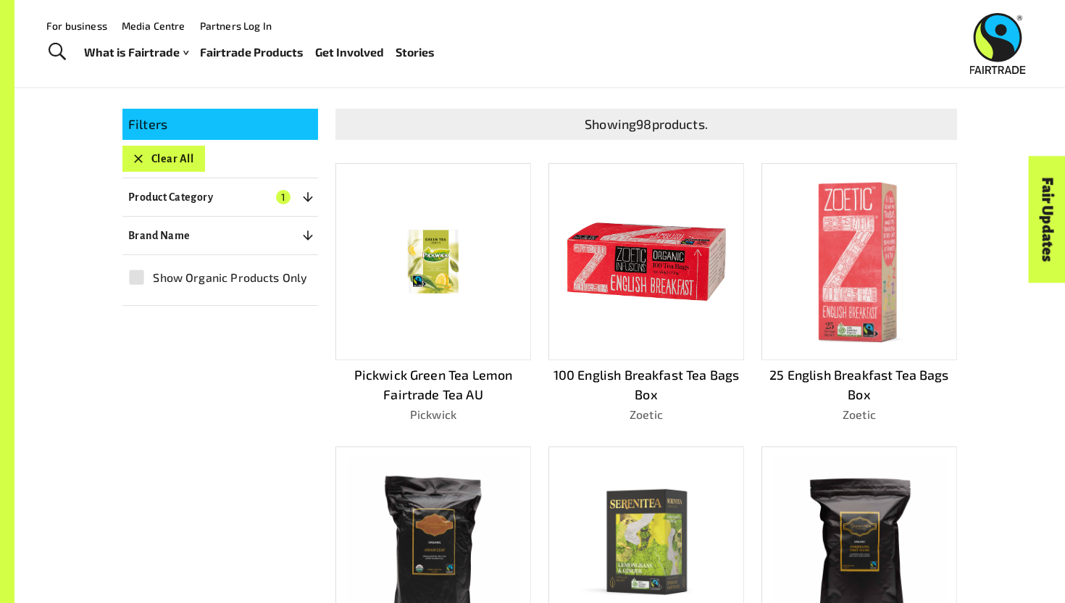
scroll to position [231, 0]
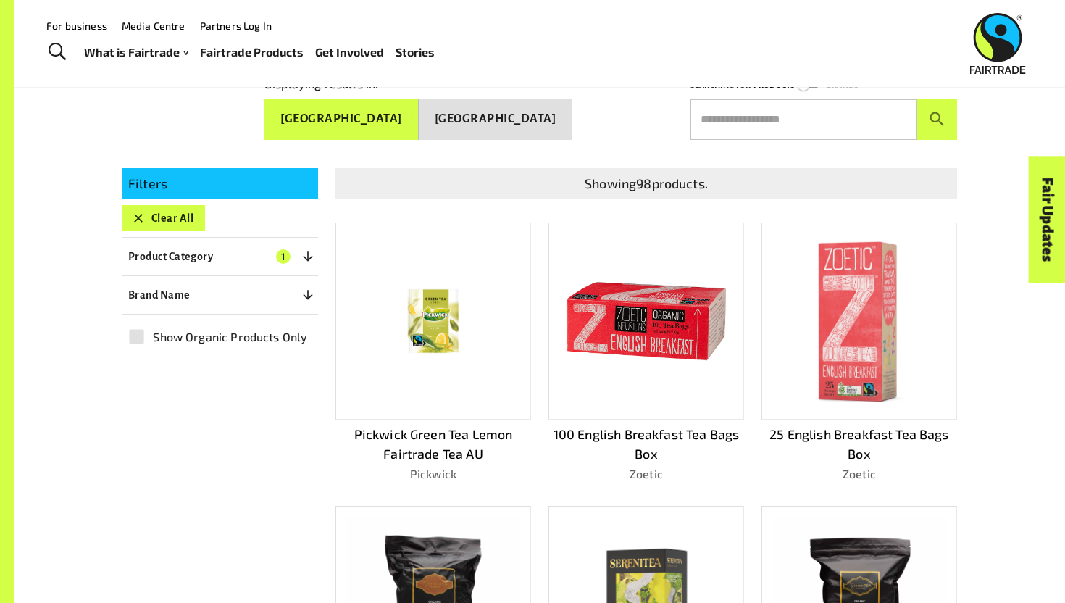
click at [519, 107] on button "New Zealand" at bounding box center [496, 119] width 154 height 41
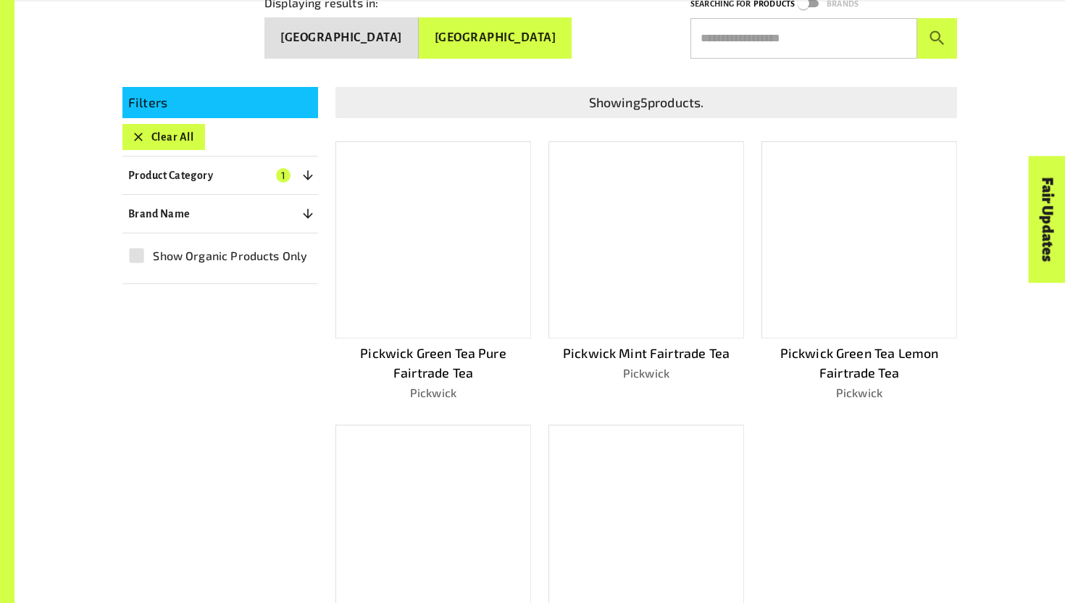
scroll to position [318, 0]
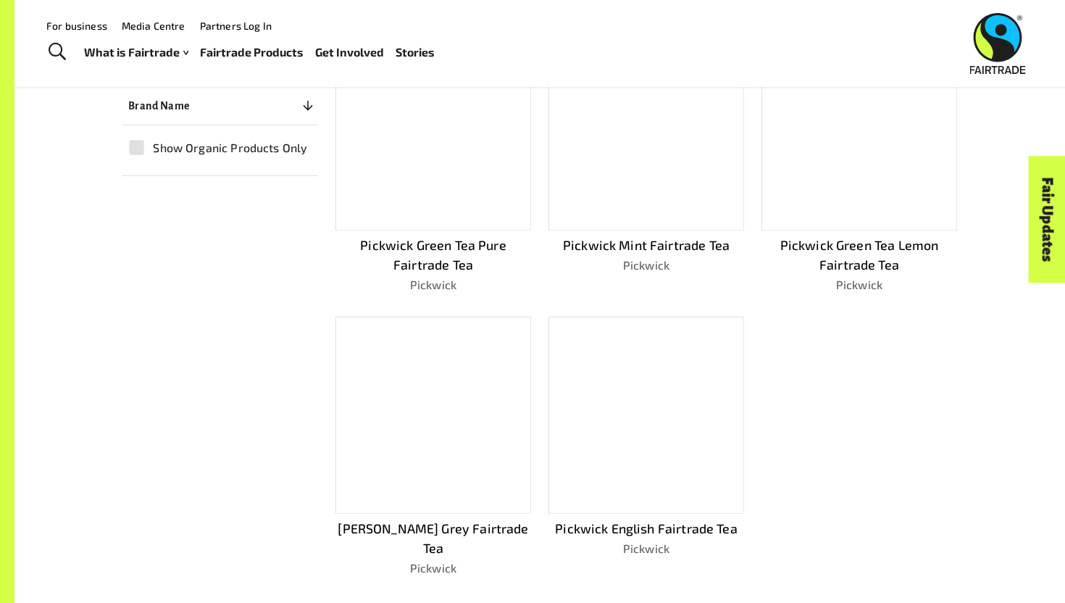
click at [799, 397] on div "Showing 5 products. Pickwick Green Tea Pure Fairtrade Tea Pickwick Pickwick Min…" at bounding box center [637, 266] width 639 height 621
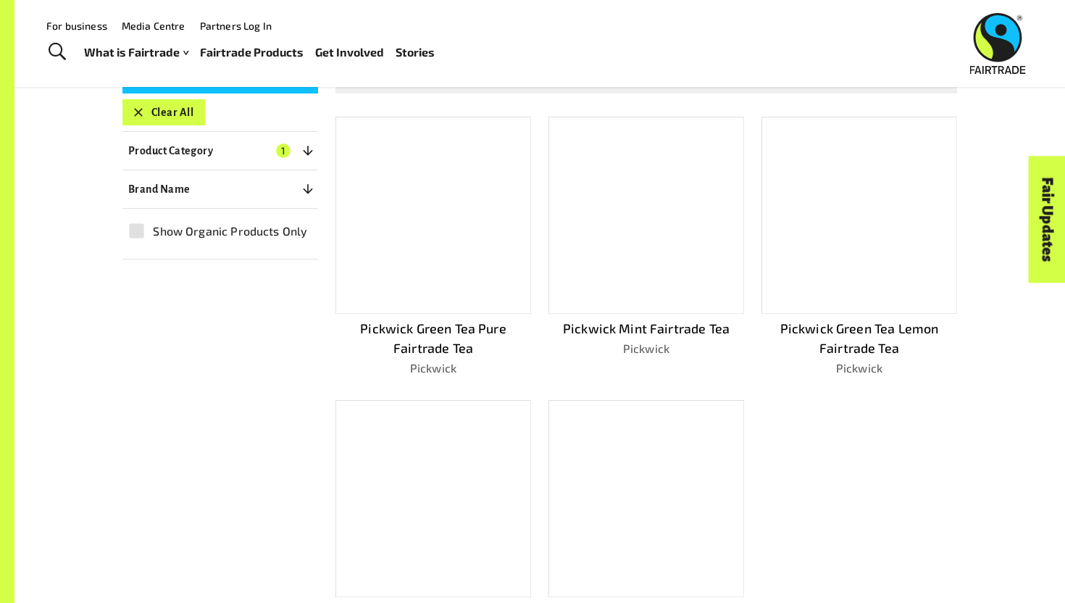
scroll to position [181, 0]
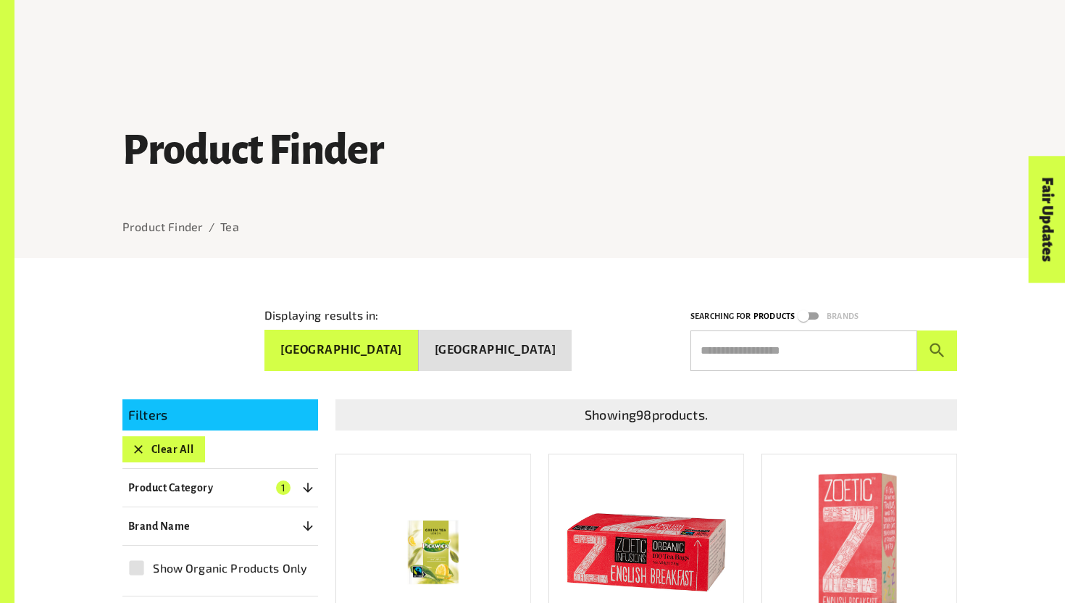
scroll to position [181, 0]
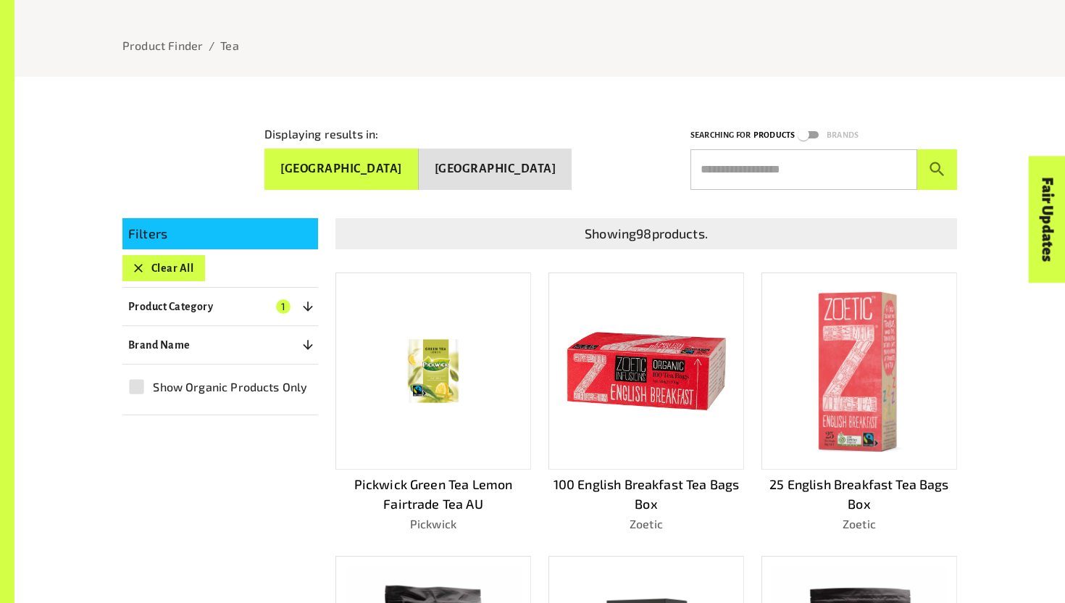
click at [172, 264] on button "Clear All" at bounding box center [163, 268] width 83 height 26
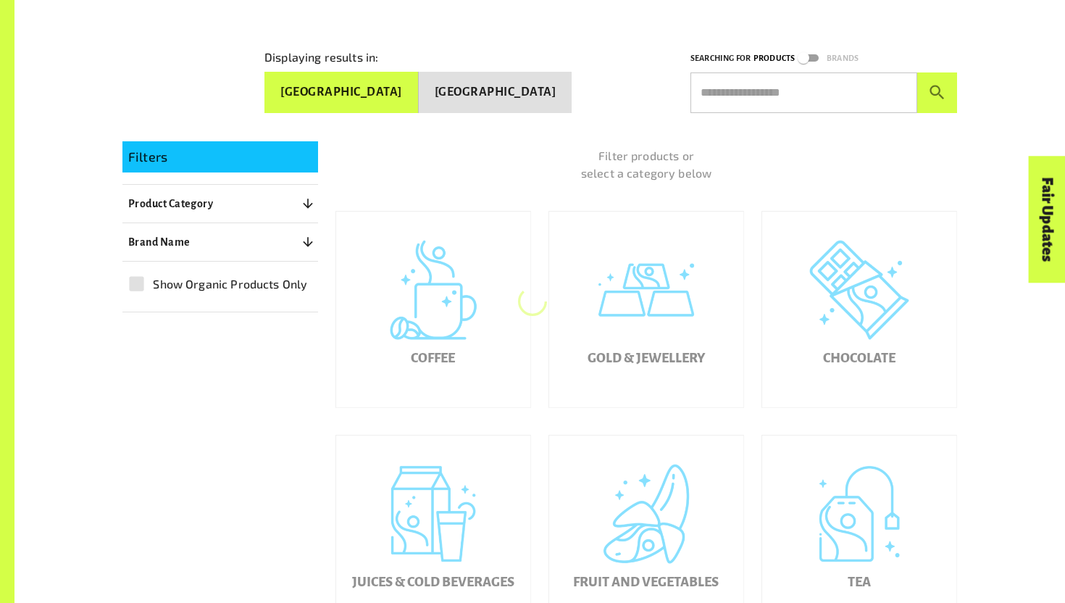
scroll to position [698, 0]
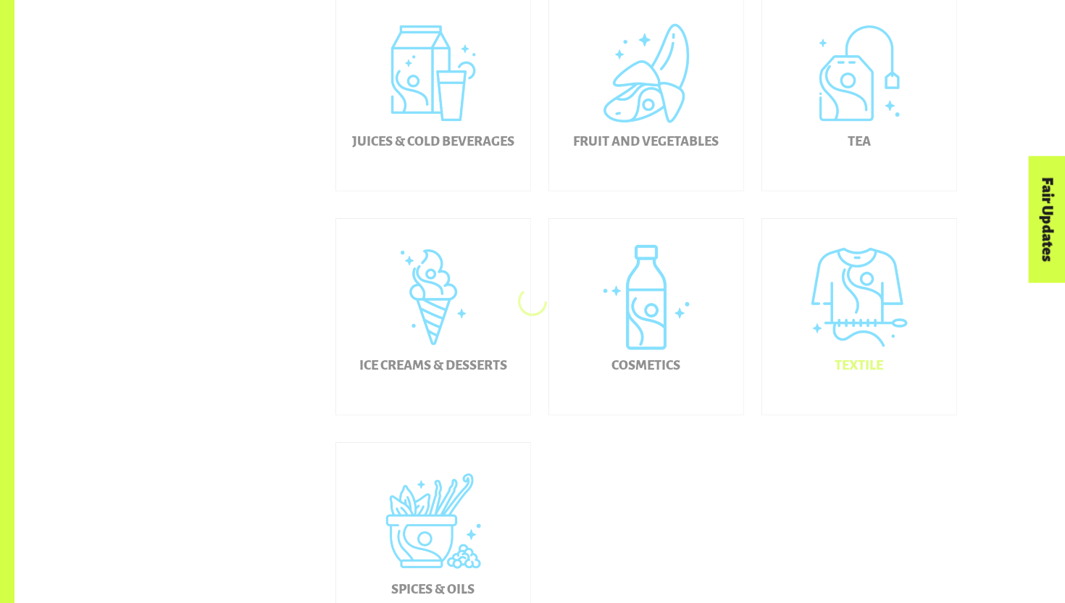
click at [867, 304] on div "Textile" at bounding box center [859, 317] width 194 height 196
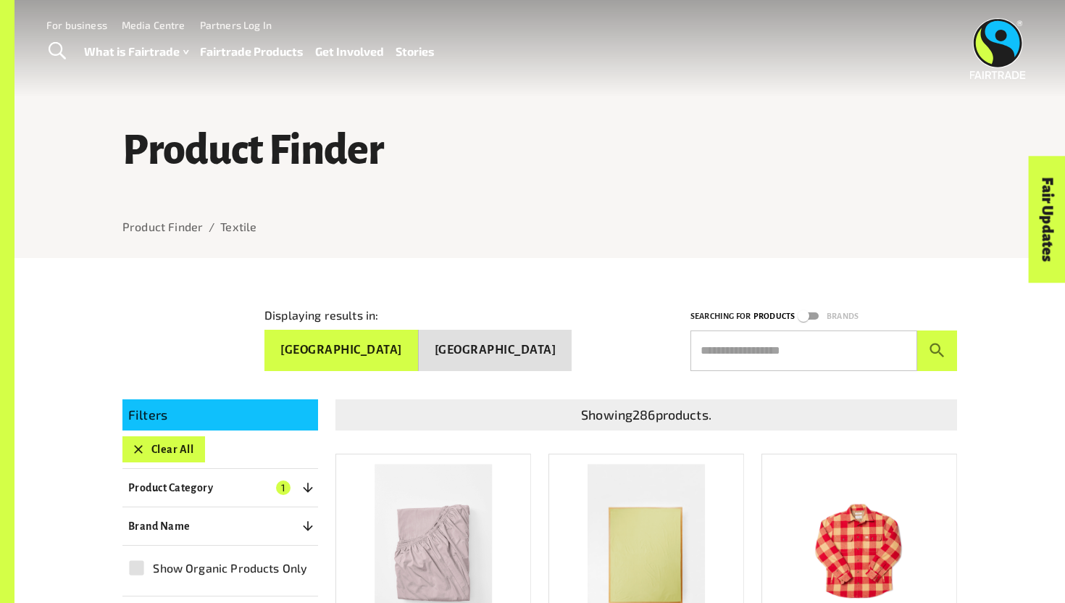
click at [246, 51] on link "Fairtrade Products" at bounding box center [252, 51] width 104 height 21
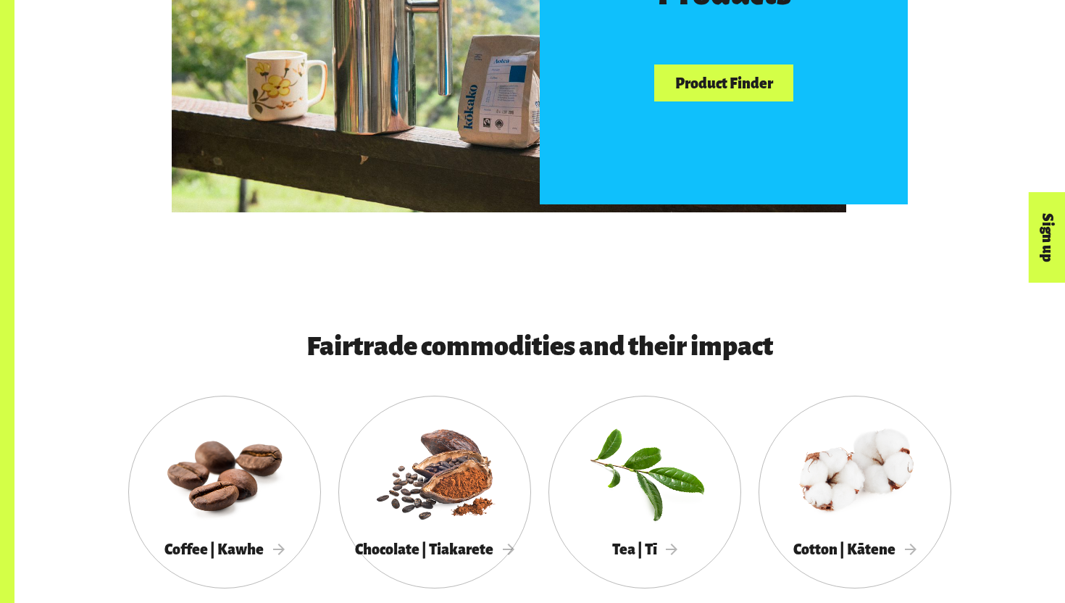
scroll to position [1177, 0]
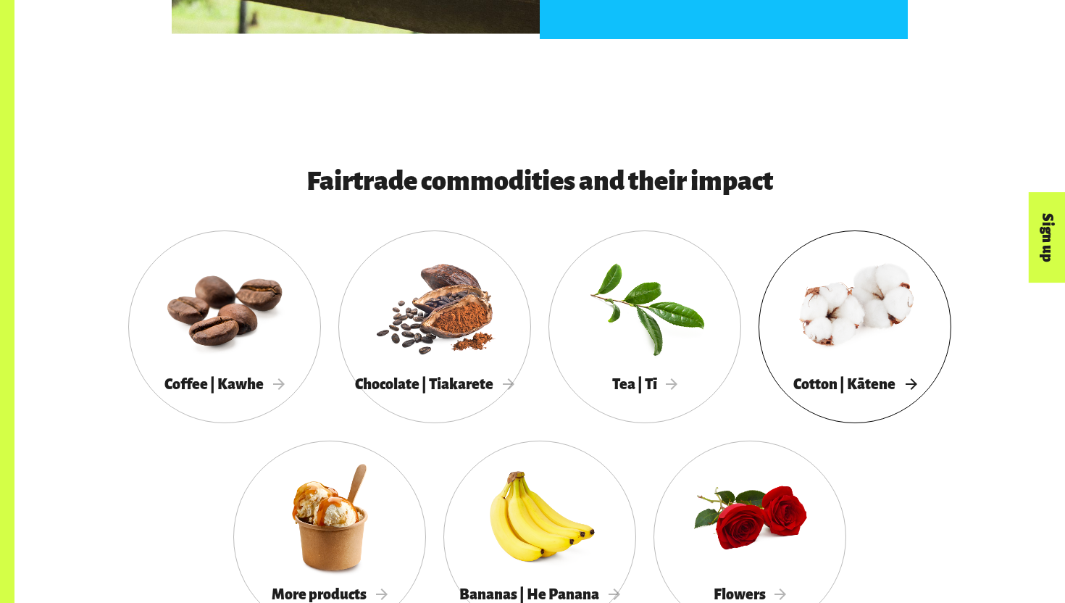
click at [879, 341] on div at bounding box center [854, 306] width 193 height 125
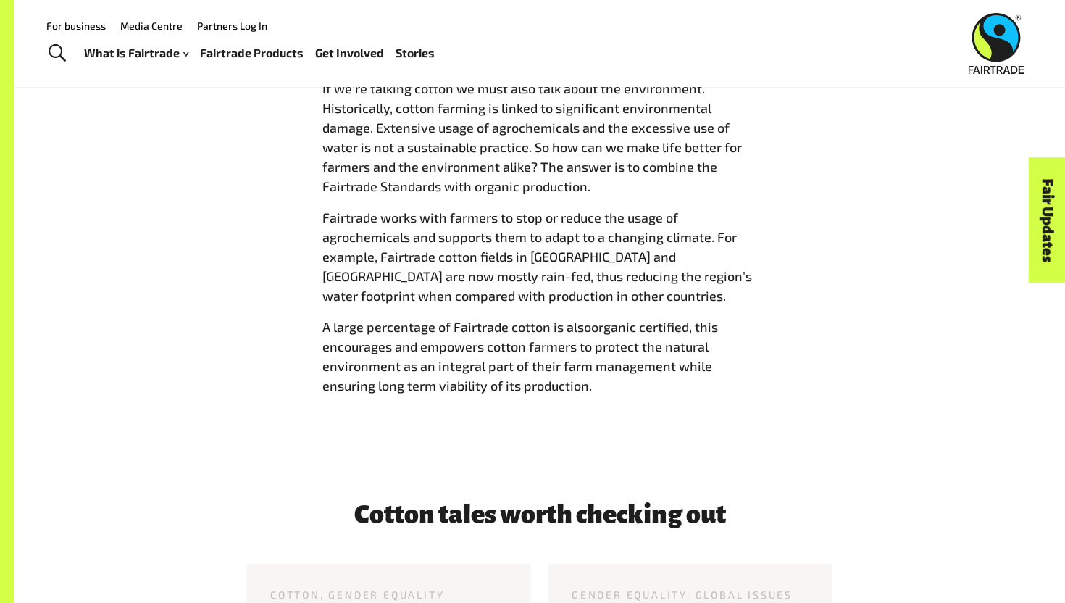
scroll to position [2712, 0]
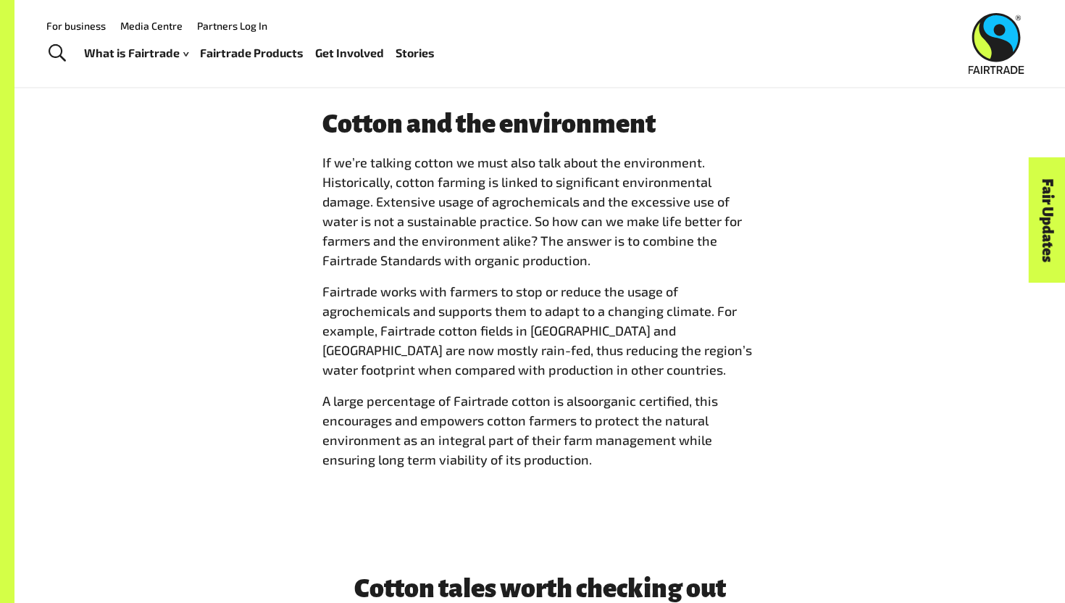
drag, startPoint x: 609, startPoint y: 467, endPoint x: 281, endPoint y: 147, distance: 458.0
click at [281, 147] on div "Cotton and the environment If we’re talking cotton we must also talk about the …" at bounding box center [540, 295] width 904 height 372
copy span "If we’re talking cotton we must also talk about the environment. Historically, …"
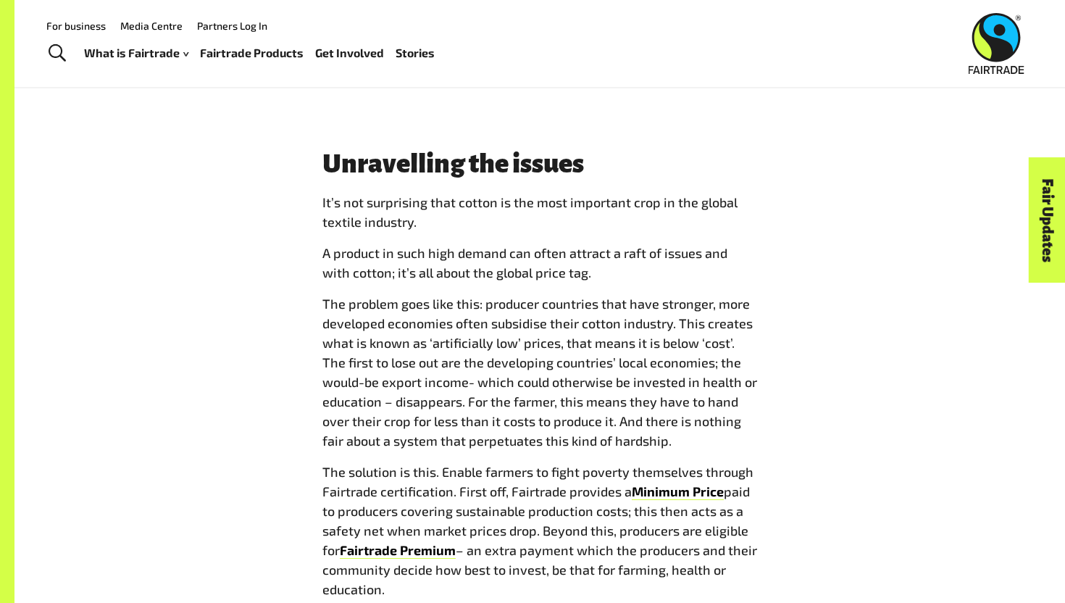
scroll to position [1658, 0]
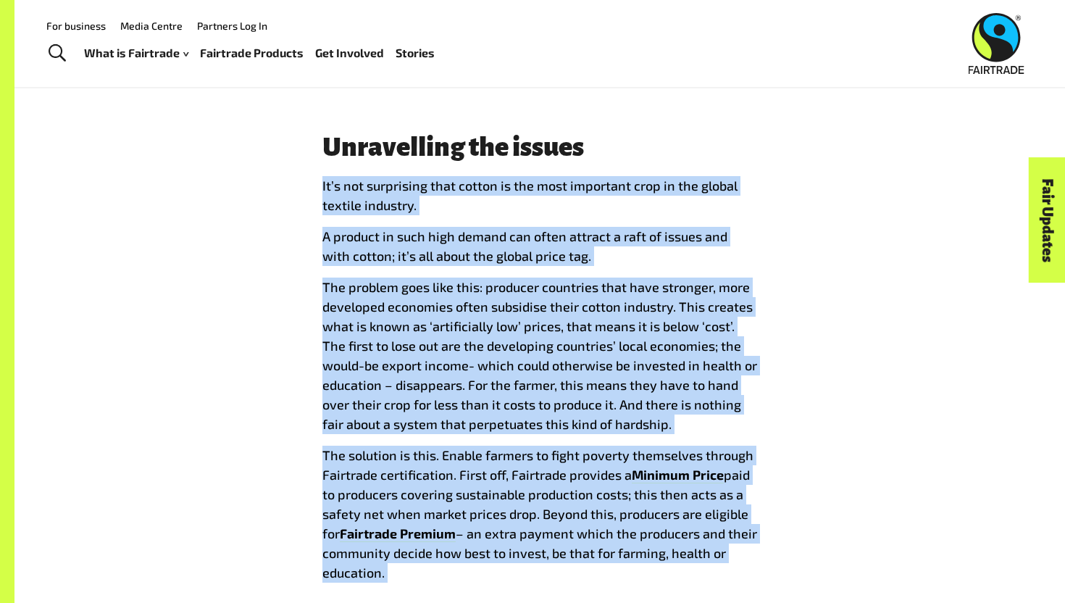
drag, startPoint x: 390, startPoint y: 575, endPoint x: 309, endPoint y: 185, distance: 398.1
click at [309, 185] on div "Unravelling the issues I t’s not surprising that cotton is the most important c…" at bounding box center [540, 363] width 904 height 461
copy span "L i’d sit ametconsec adip elitse do eiu temp incididun utla et dol magnaa enima…"
click at [501, 188] on span "t’s not surprising that cotton is the most important crop in the global textile…" at bounding box center [529, 194] width 415 height 35
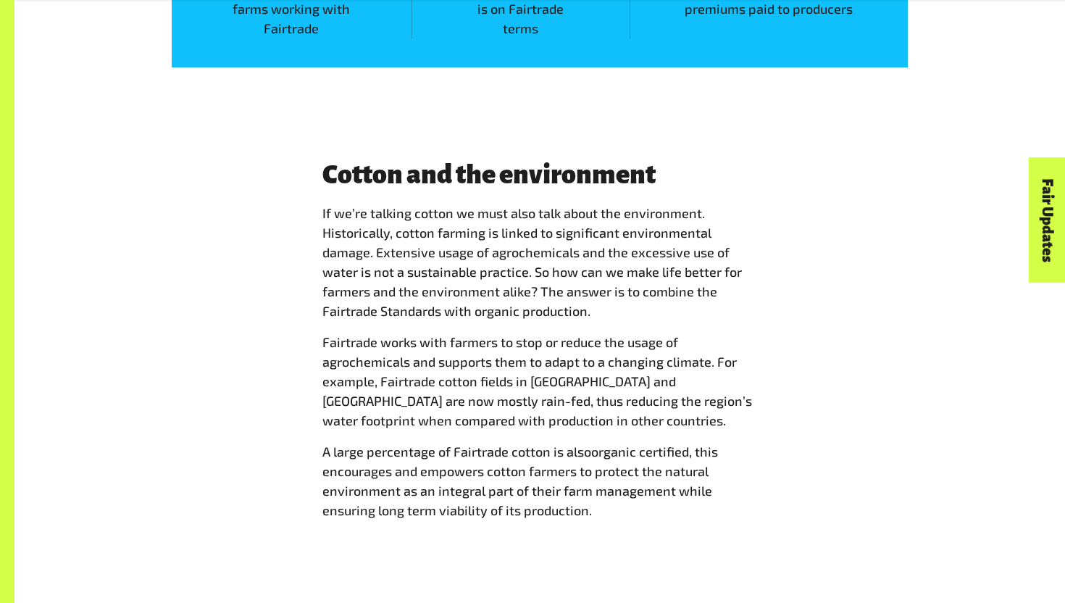
scroll to position [2661, 0]
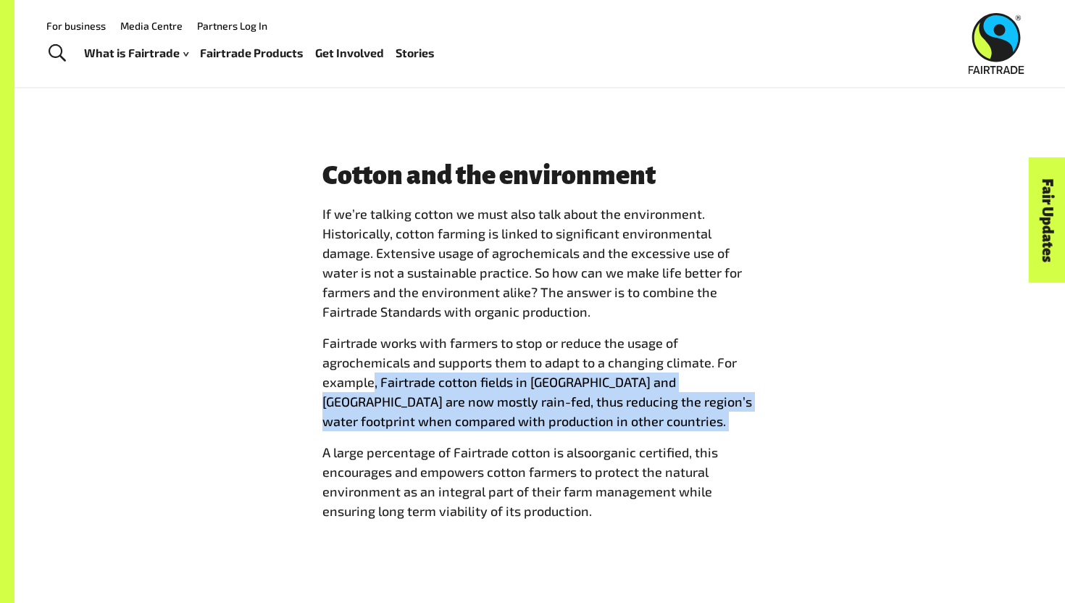
drag, startPoint x: 501, startPoint y: 426, endPoint x: 374, endPoint y: 382, distance: 134.3
click at [374, 382] on p "Fairtrade works with farmers to stop or reduce the usage of agrochemicals and s…" at bounding box center [539, 382] width 435 height 98
copy p ", Fairtrade cotton fields in [GEOGRAPHIC_DATA] and [GEOGRAPHIC_DATA] are now mo…"
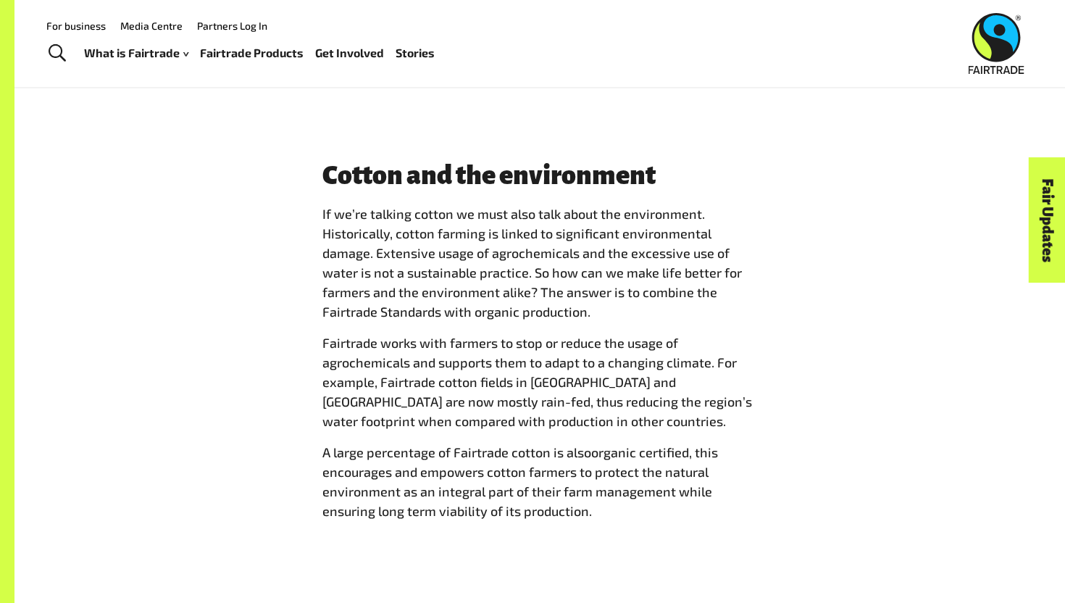
click at [532, 291] on span "If we’re talking cotton we must also talk about the environment. Historically, …" at bounding box center [531, 263] width 419 height 114
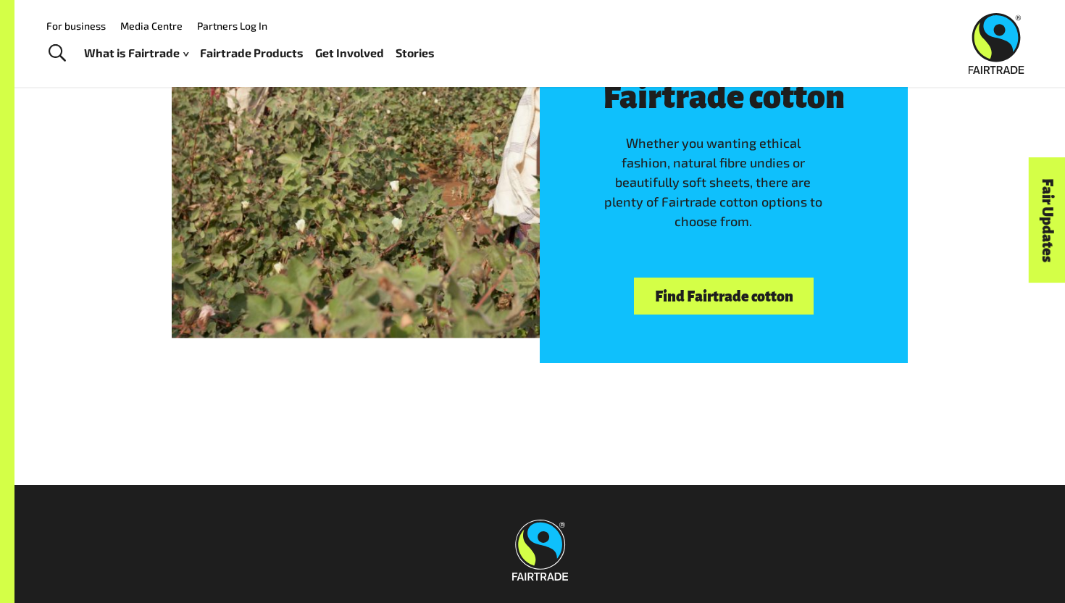
scroll to position [4081, 0]
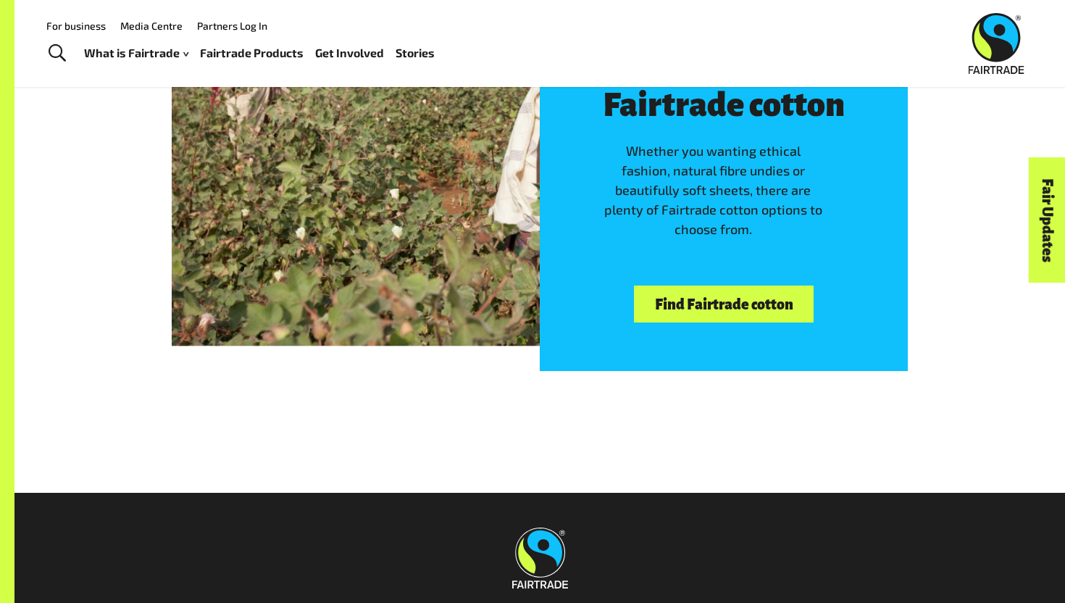
click at [746, 305] on link "Find Fairtrade cotton" at bounding box center [724, 303] width 180 height 37
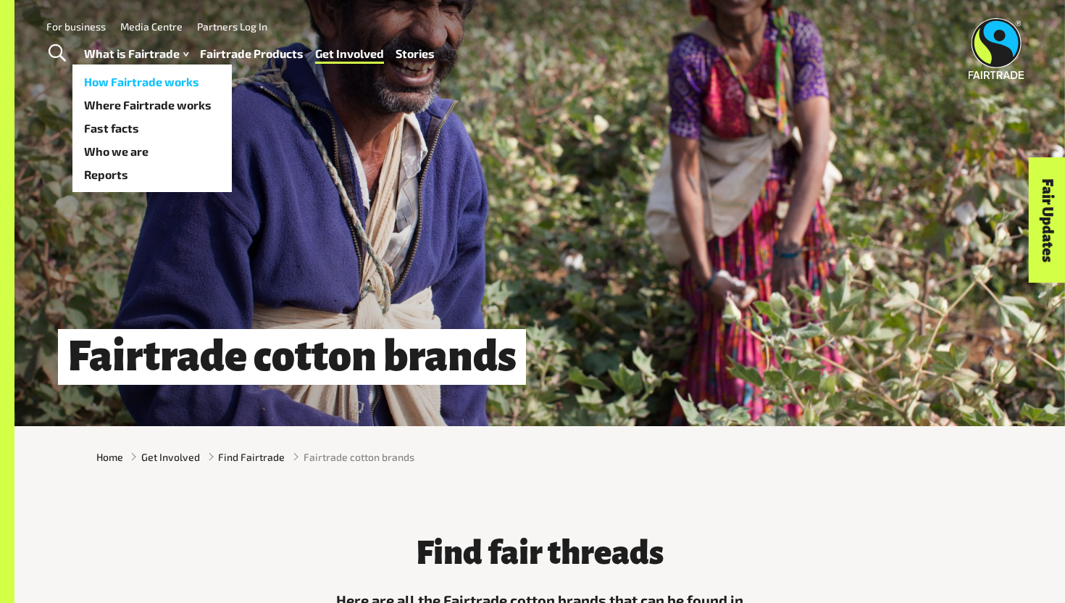
click at [164, 86] on link "How Fairtrade works" at bounding box center [151, 81] width 159 height 23
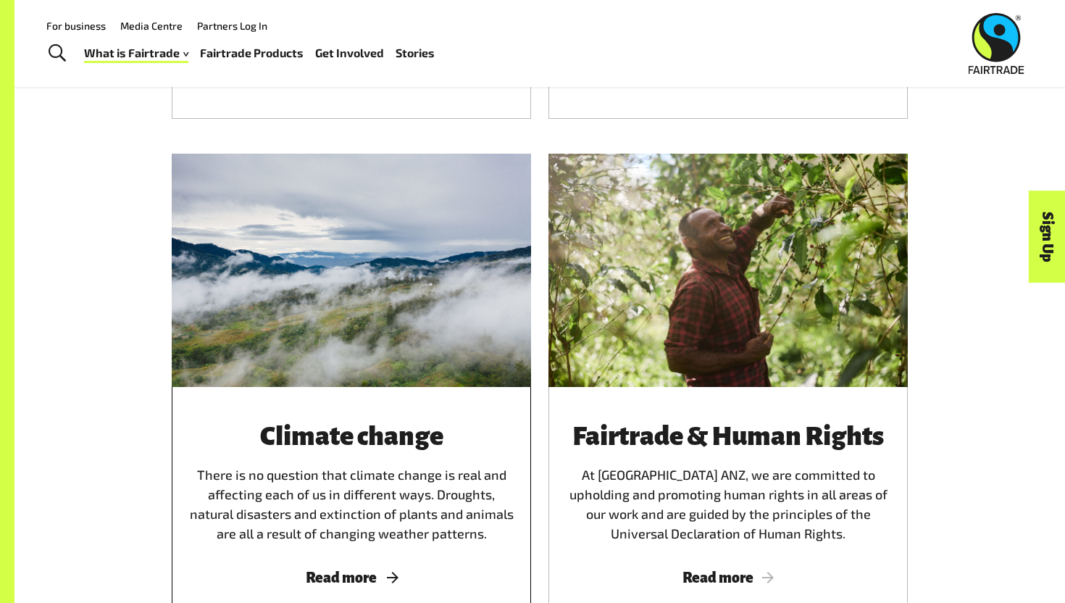
scroll to position [2274, 0]
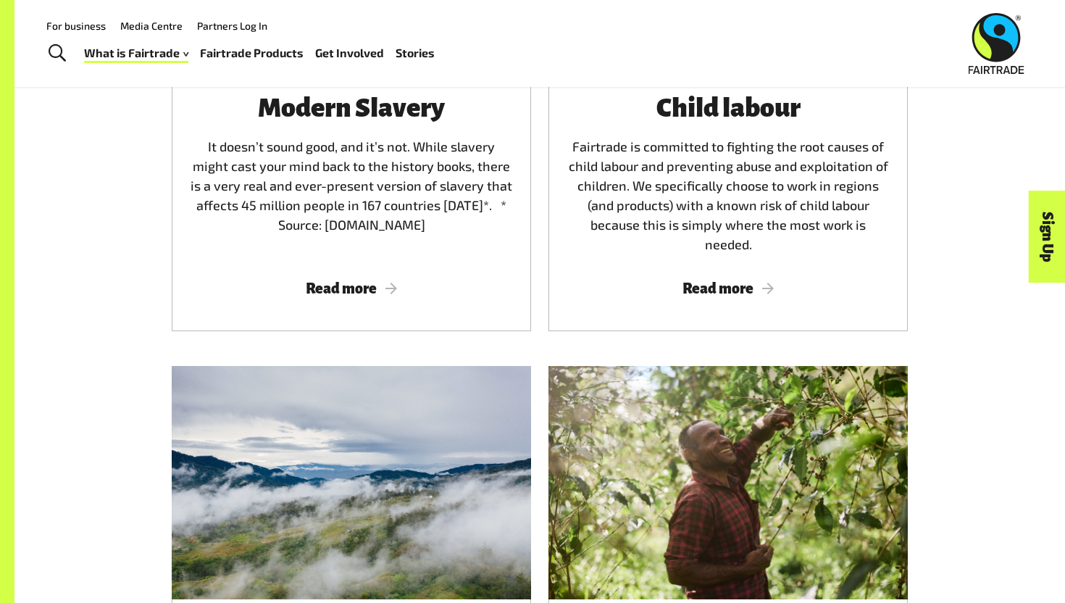
click at [54, 49] on span "Toggle Search" at bounding box center [57, 53] width 17 height 19
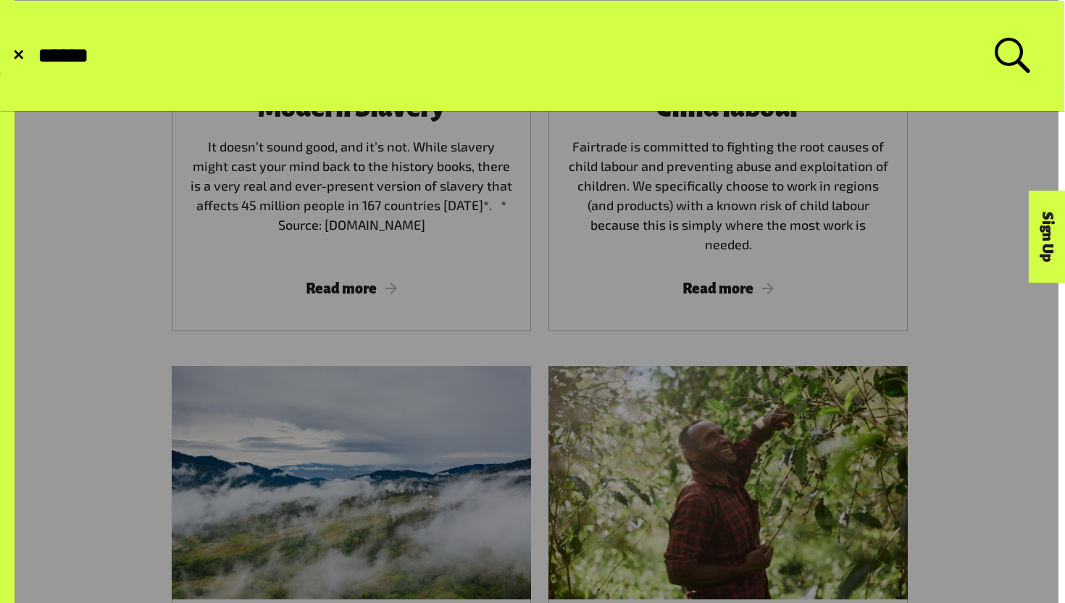
type input "******"
click at [35, 56] on button "Submit Search" at bounding box center [35, 56] width 1 height 1
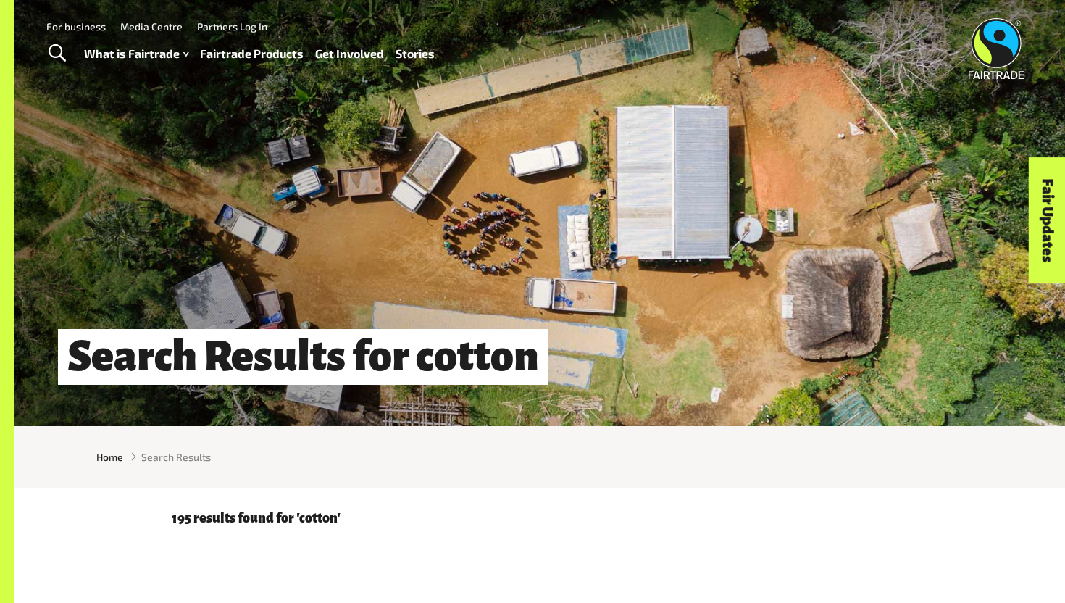
click at [259, 60] on link "Fairtrade Products" at bounding box center [252, 53] width 104 height 21
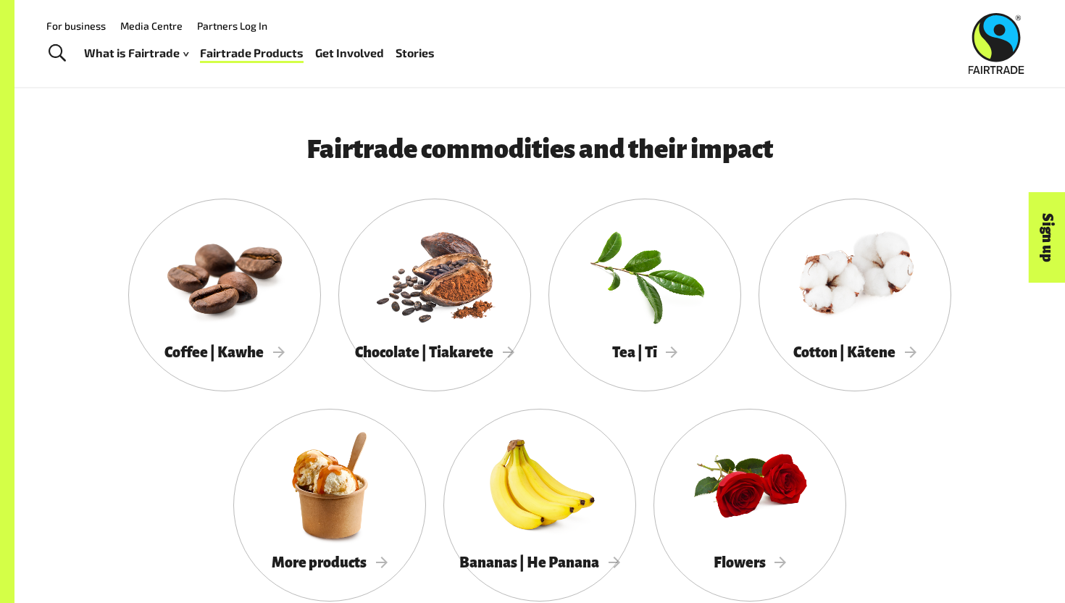
scroll to position [1143, 0]
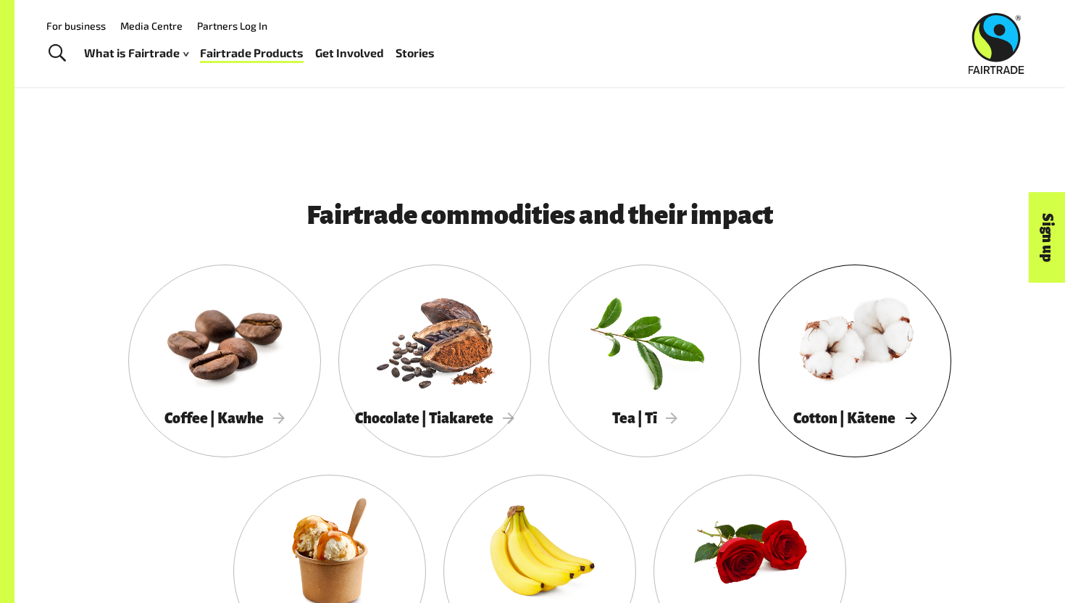
click at [864, 349] on div at bounding box center [854, 340] width 193 height 125
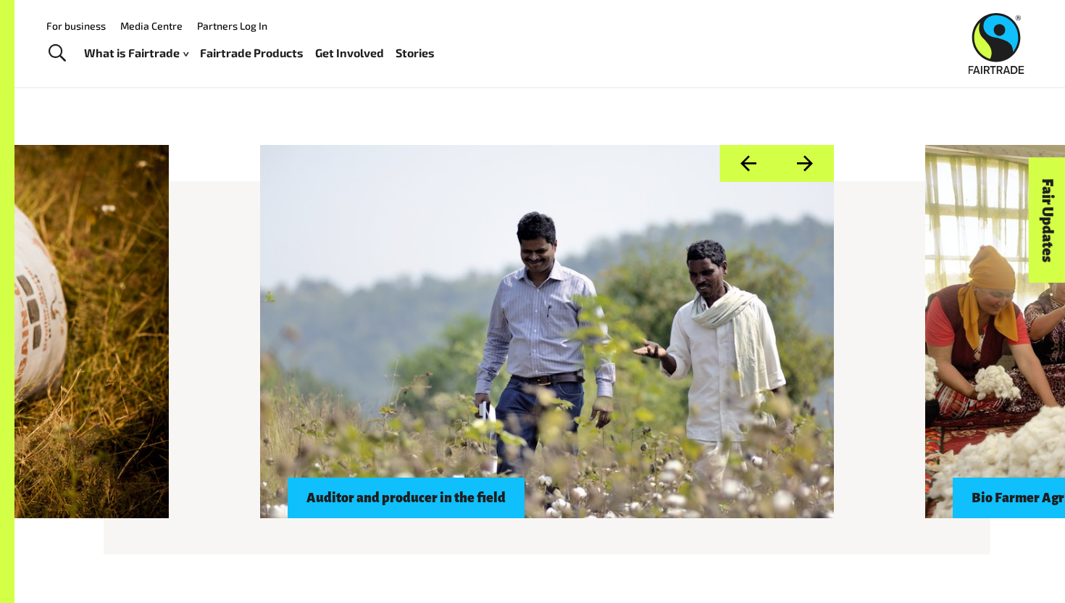
scroll to position [1138, 0]
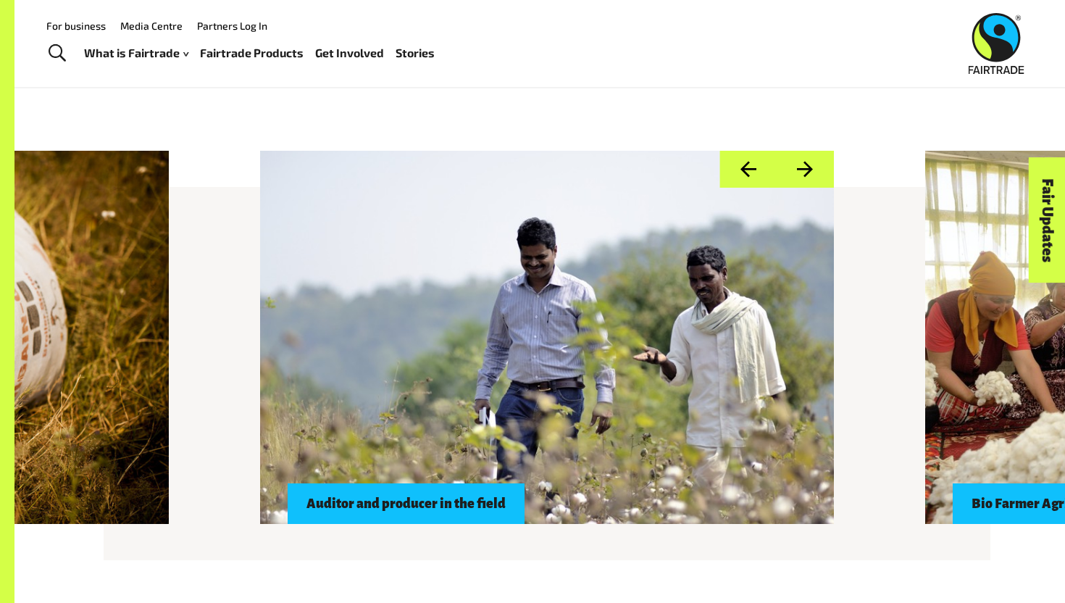
click at [805, 172] on button "Next" at bounding box center [805, 169] width 57 height 37
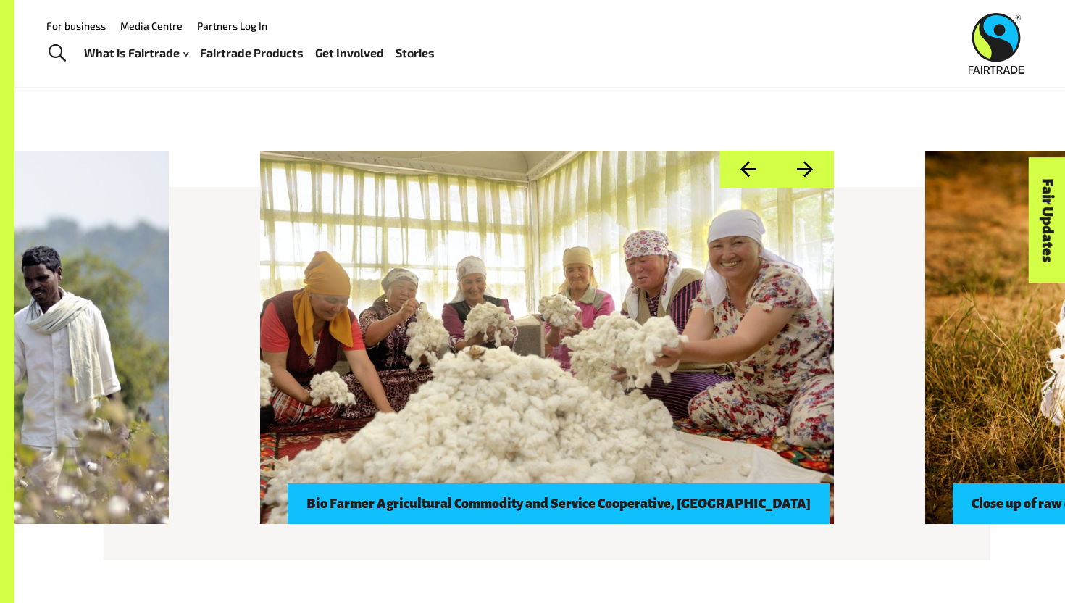
click at [806, 171] on button "Next" at bounding box center [805, 169] width 57 height 37
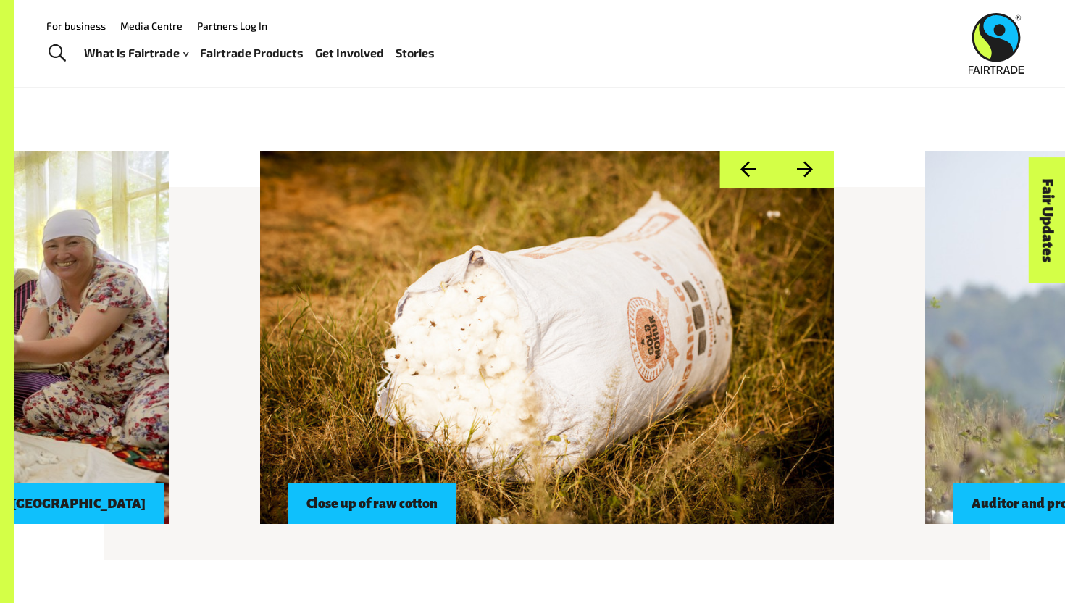
click at [804, 163] on button "Next" at bounding box center [805, 169] width 57 height 37
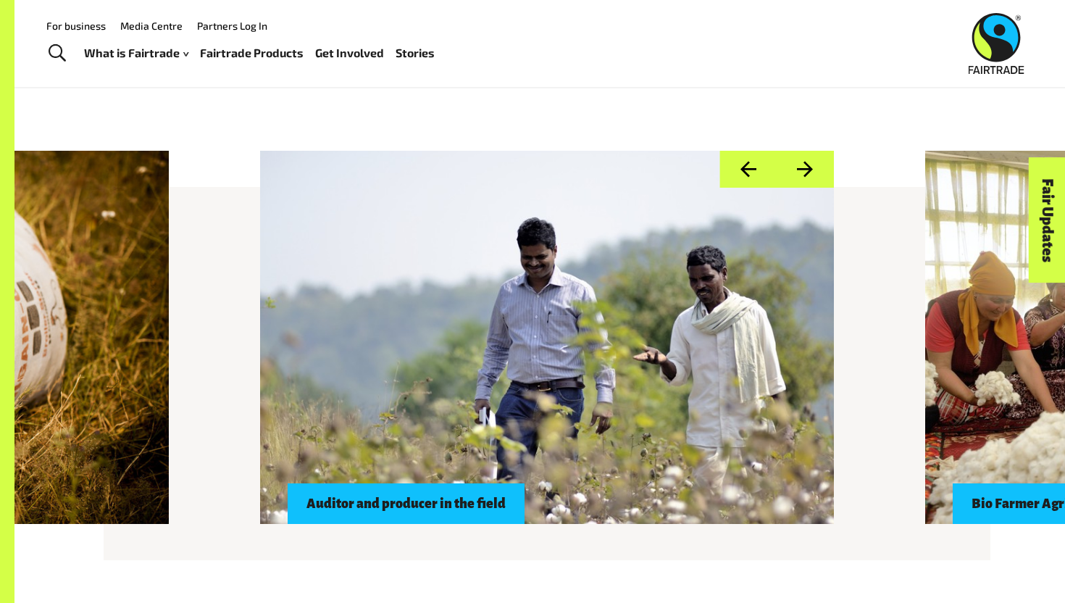
click at [606, 303] on div at bounding box center [547, 337] width 574 height 373
click at [417, 508] on div "Auditor and producer in the field" at bounding box center [406, 503] width 237 height 41
click at [397, 504] on div "Auditor and producer in the field" at bounding box center [406, 503] width 237 height 41
click at [419, 296] on div at bounding box center [547, 337] width 574 height 373
click at [538, 188] on div at bounding box center [547, 337] width 574 height 373
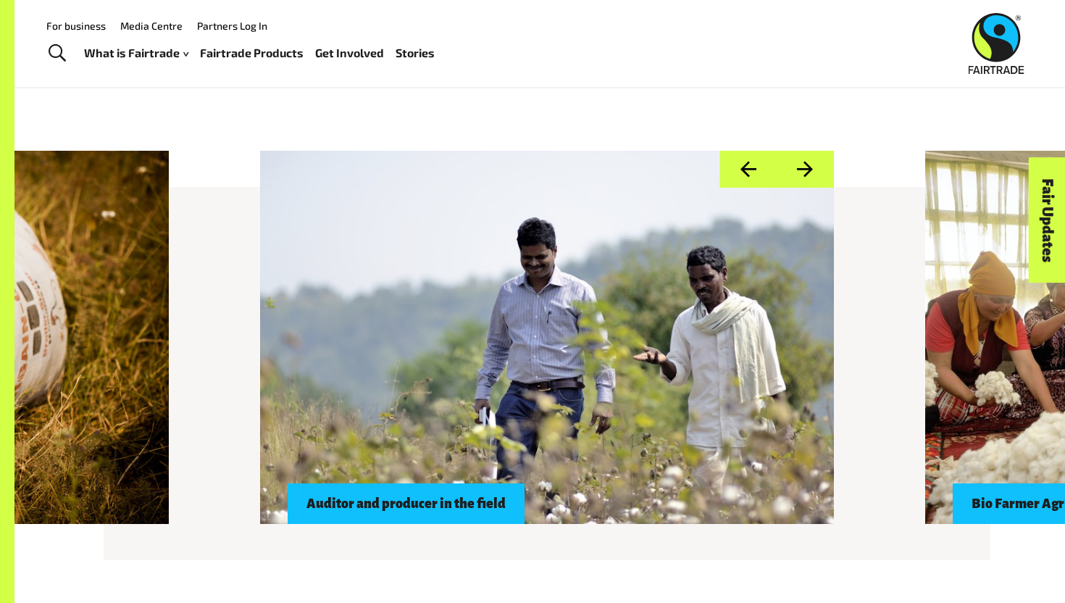
click at [369, 507] on div "Auditor and producer in the field" at bounding box center [406, 503] width 237 height 41
click at [276, 504] on div at bounding box center [547, 337] width 574 height 373
click at [288, 215] on div at bounding box center [547, 337] width 574 height 373
click at [569, 184] on div at bounding box center [547, 337] width 574 height 373
click at [743, 323] on div at bounding box center [547, 337] width 574 height 373
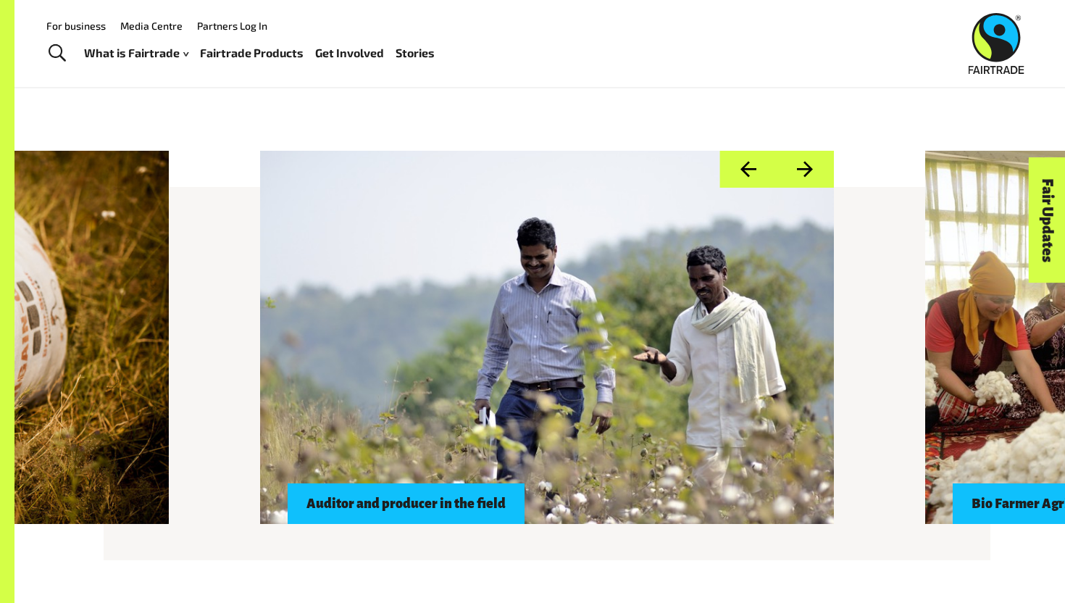
click at [735, 323] on div at bounding box center [547, 337] width 574 height 373
click at [811, 172] on button "Next" at bounding box center [805, 169] width 57 height 37
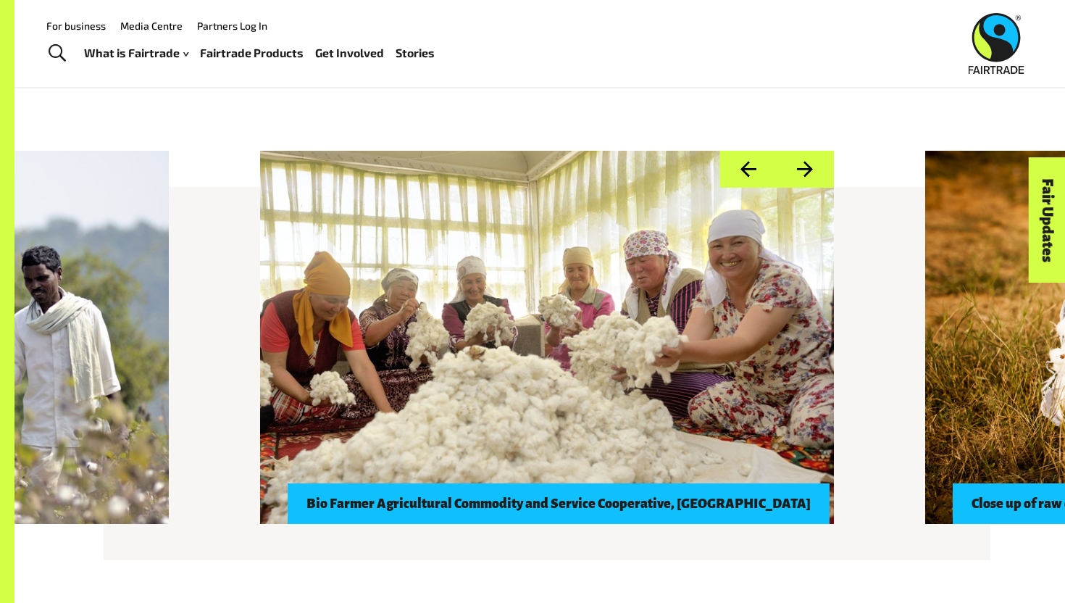
click at [834, 225] on div at bounding box center [547, 337] width 574 height 373
click at [650, 513] on div "Bio Farmer Agricultural Commodity and Service Cooperative, Kyrgyzstan" at bounding box center [559, 503] width 542 height 41
click at [677, 408] on div at bounding box center [547, 337] width 574 height 373
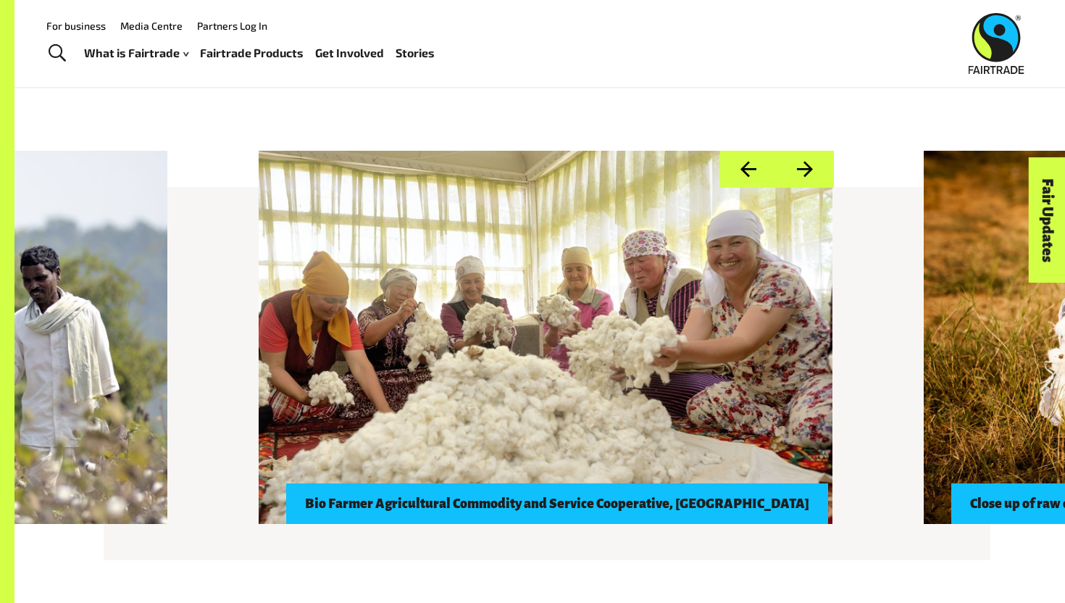
click at [514, 318] on div at bounding box center [546, 337] width 574 height 373
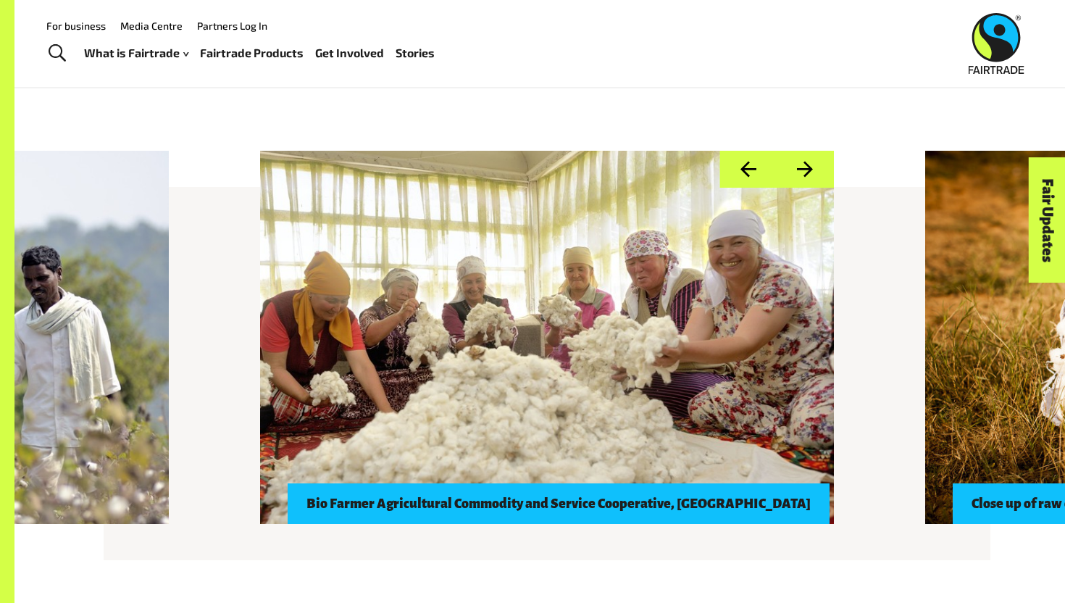
click at [514, 318] on div at bounding box center [547, 337] width 574 height 373
drag, startPoint x: 514, startPoint y: 318, endPoint x: 501, endPoint y: 410, distance: 93.0
click at [514, 319] on div at bounding box center [547, 337] width 574 height 373
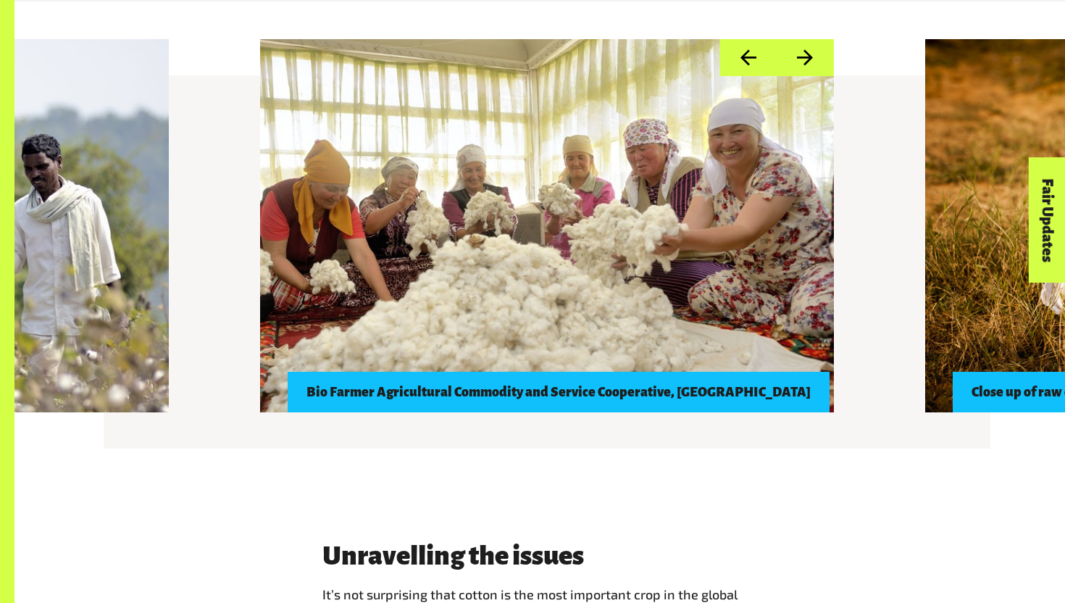
scroll to position [1250, 0]
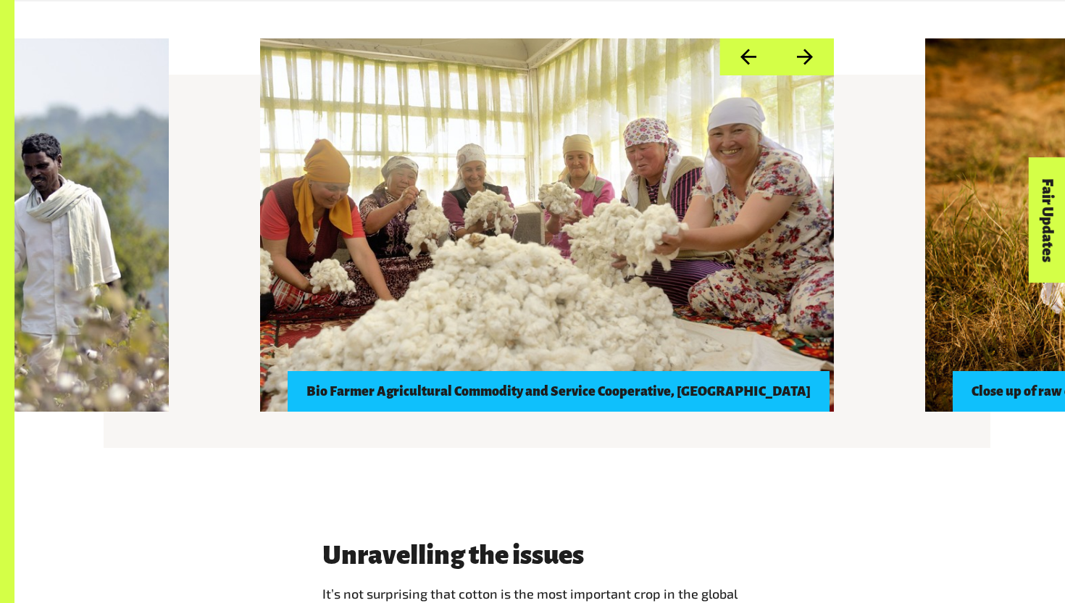
click at [533, 320] on div at bounding box center [547, 224] width 574 height 373
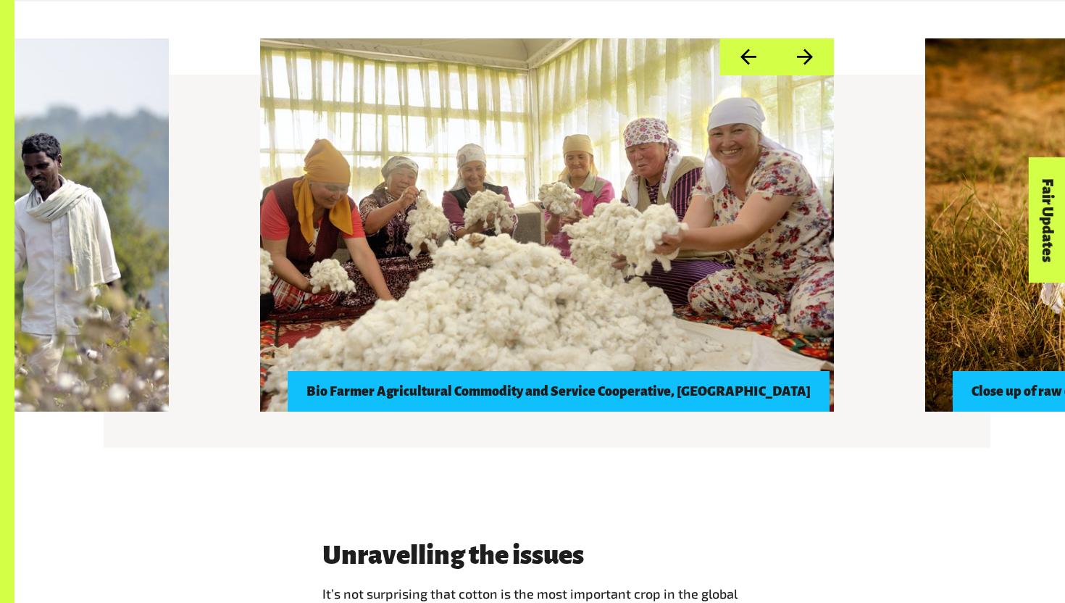
click at [533, 320] on div at bounding box center [547, 224] width 574 height 373
click at [530, 320] on div at bounding box center [547, 224] width 574 height 373
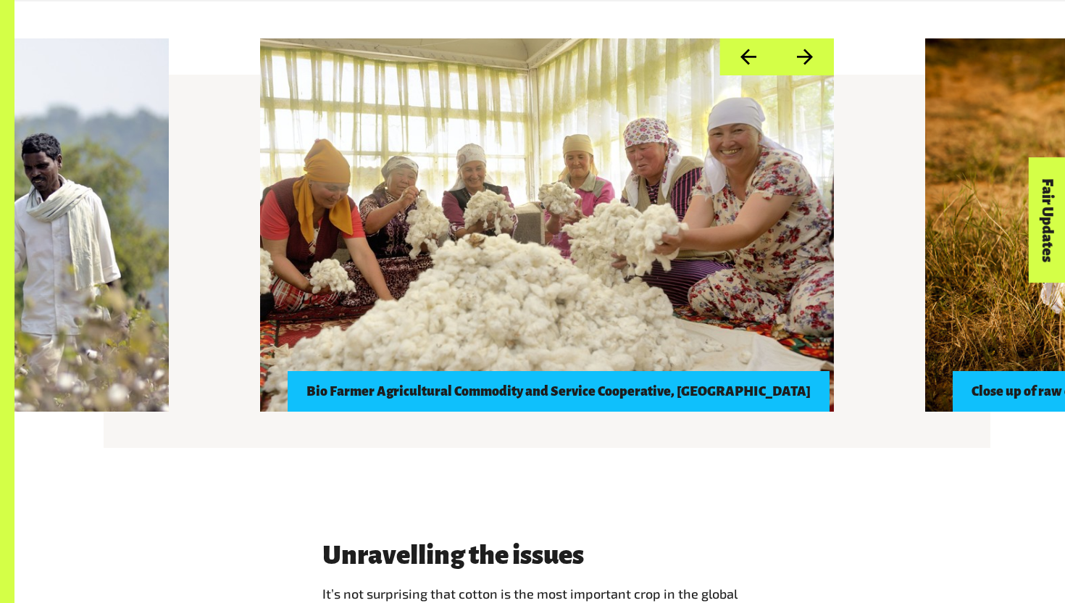
click at [530, 320] on div at bounding box center [547, 224] width 574 height 373
click at [806, 53] on button "Next" at bounding box center [805, 56] width 57 height 37
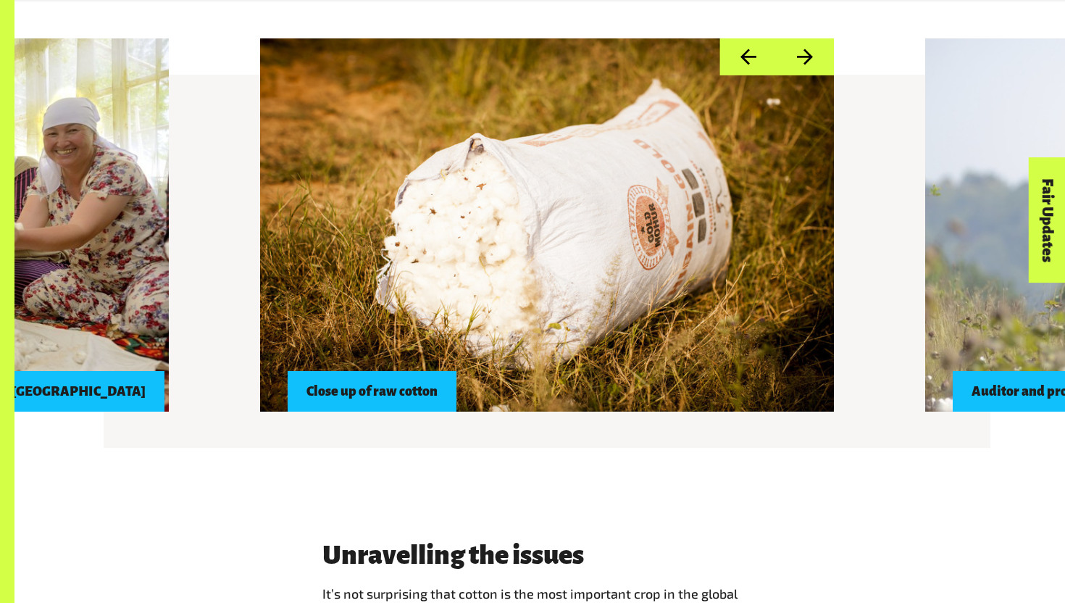
click at [559, 300] on div at bounding box center [547, 224] width 574 height 373
click at [373, 398] on div "Close up of raw cotton" at bounding box center [372, 391] width 169 height 41
click at [523, 258] on div at bounding box center [547, 224] width 574 height 373
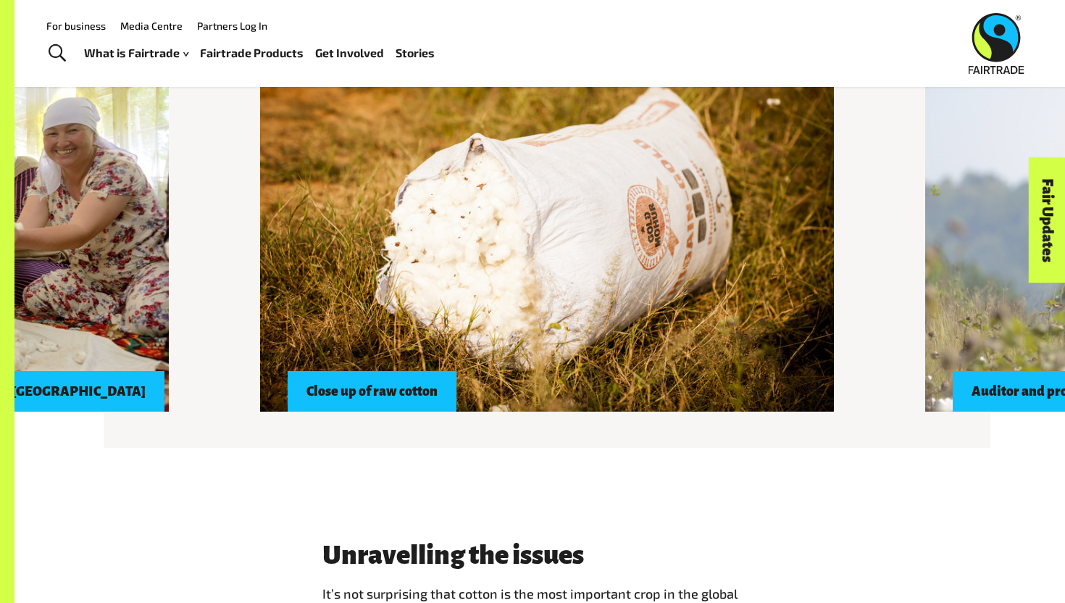
click at [340, 96] on div at bounding box center [547, 224] width 574 height 373
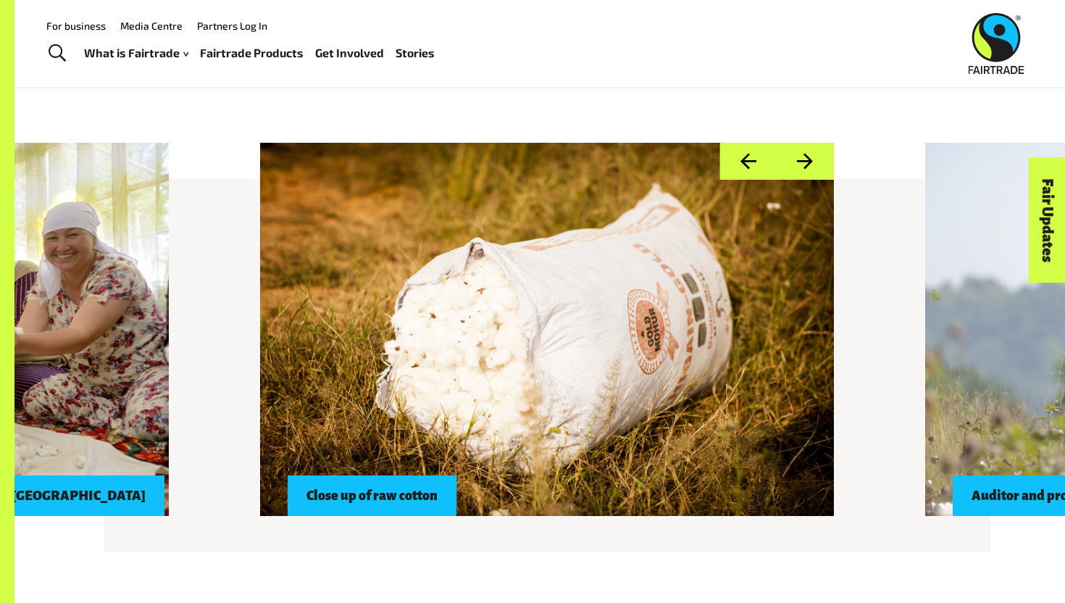
scroll to position [1112, 0]
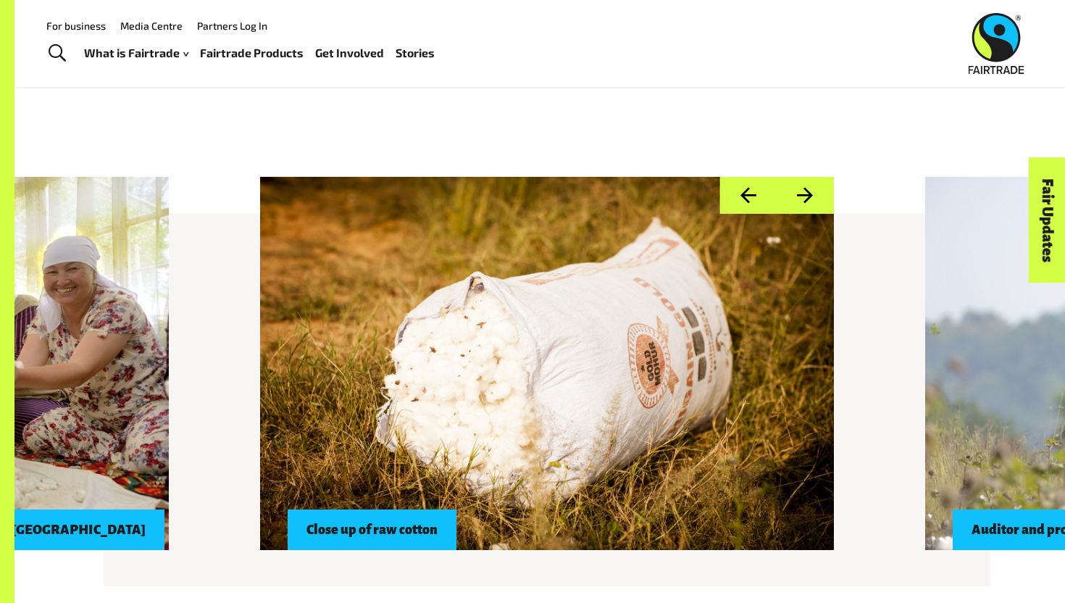
click at [620, 428] on div at bounding box center [547, 363] width 574 height 373
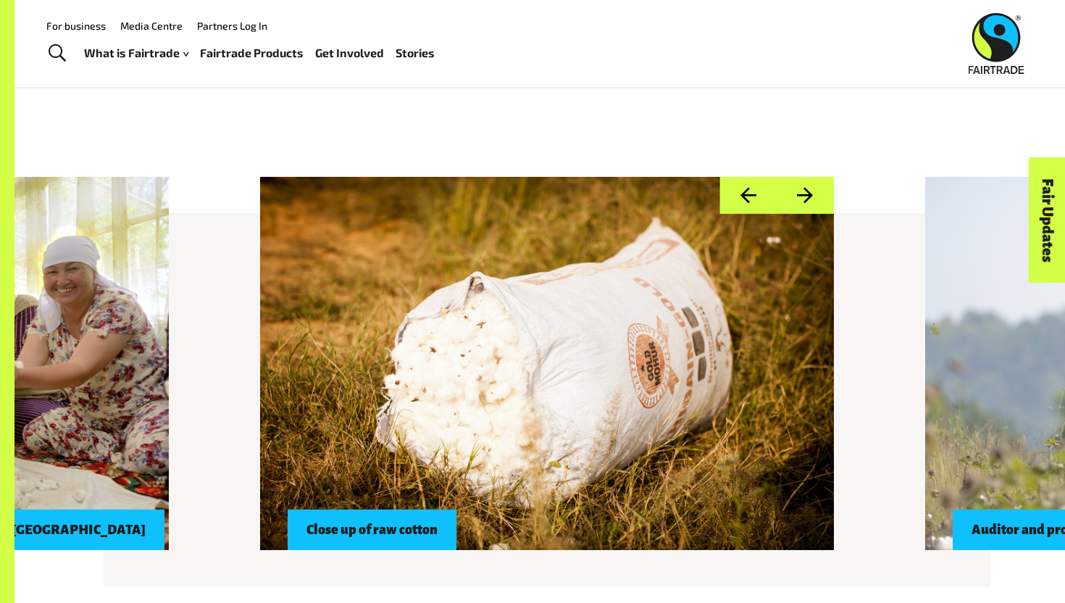
click at [620, 428] on div at bounding box center [547, 363] width 574 height 373
click at [814, 206] on button "Next" at bounding box center [805, 195] width 57 height 37
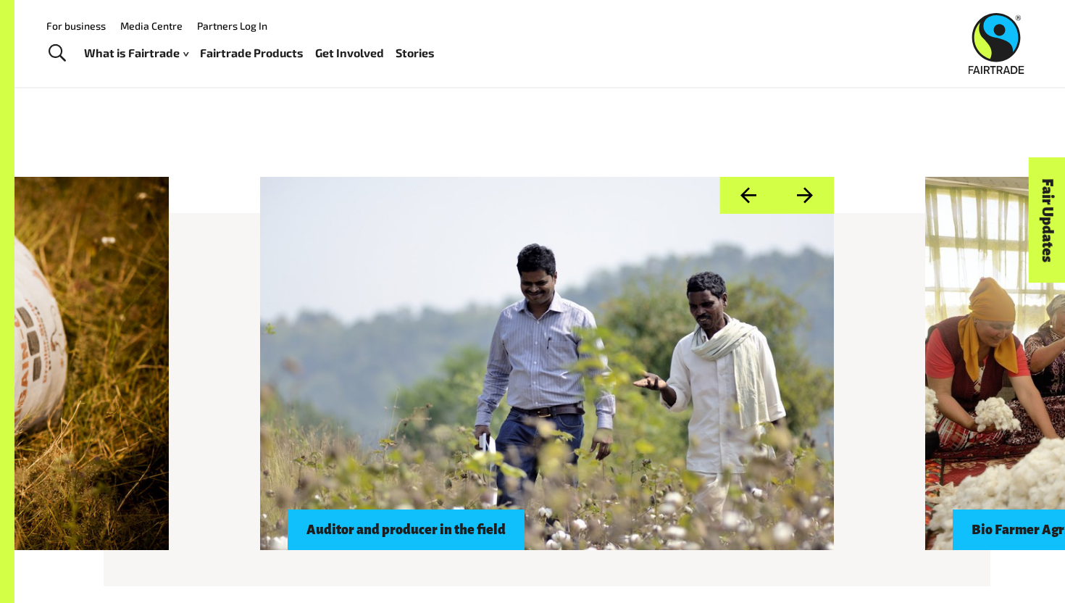
click at [404, 541] on div "Auditor and producer in the field" at bounding box center [406, 529] width 237 height 41
click at [402, 550] on div "Previous Close up of raw cotton Auditor and producer in the field Bio Farmer Ag…" at bounding box center [547, 363] width 904 height 373
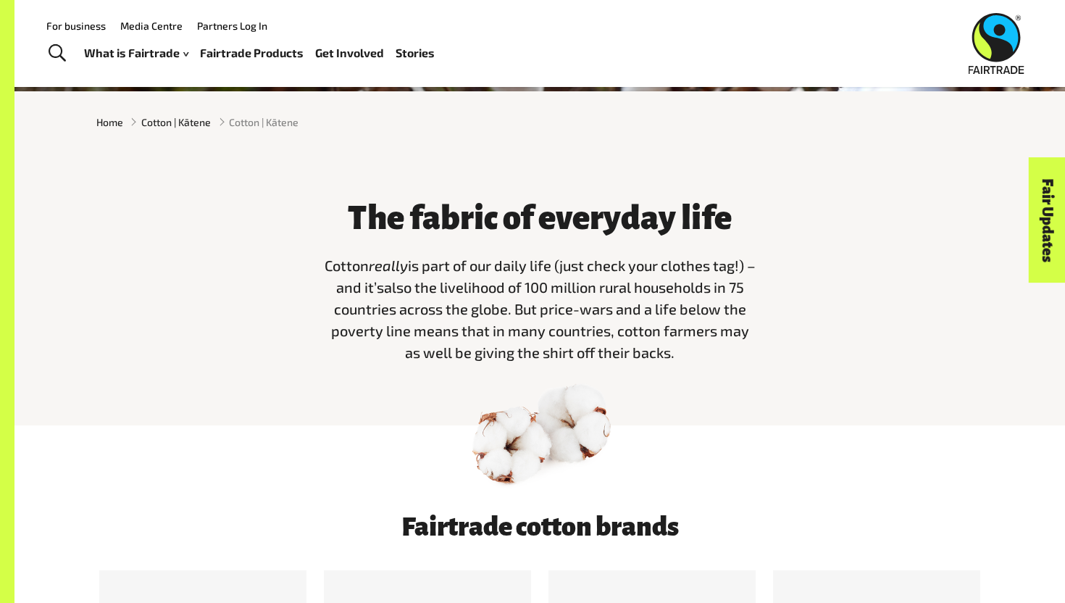
scroll to position [184, 0]
